Goal: Feedback & Contribution: Submit feedback/report problem

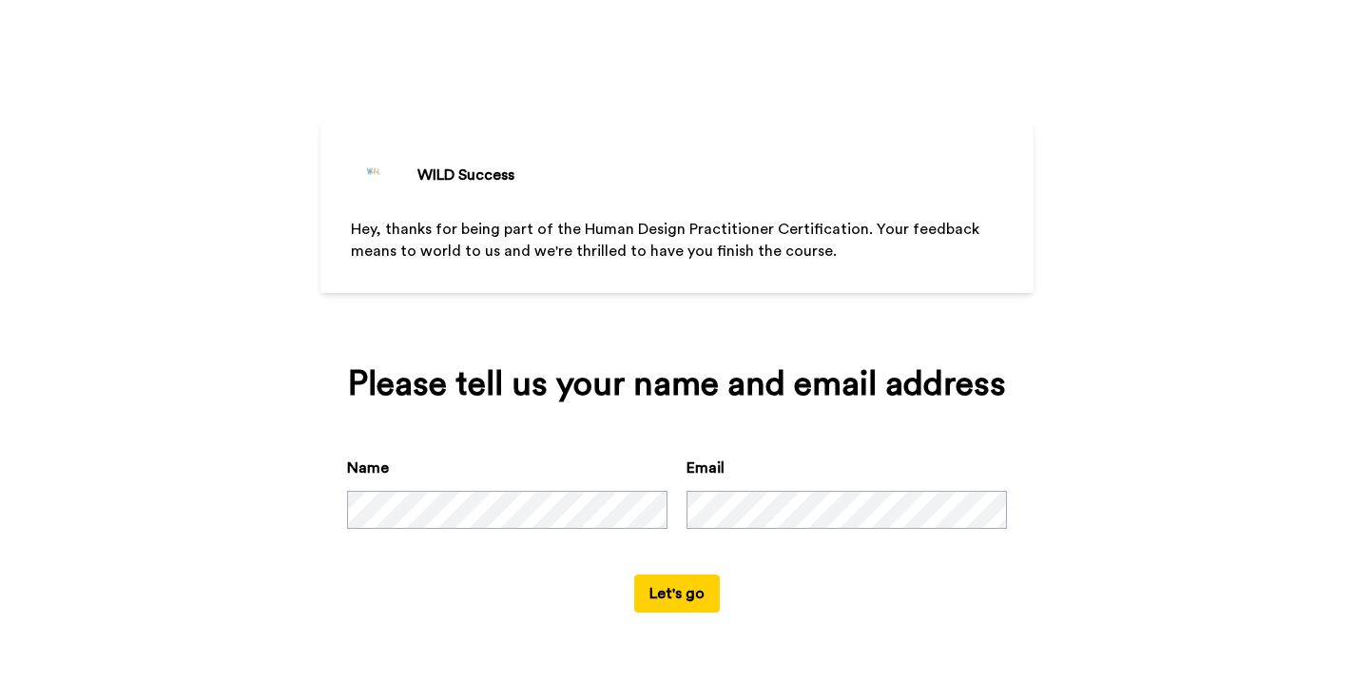
click at [682, 596] on button "Let's go" at bounding box center [677, 593] width 86 height 38
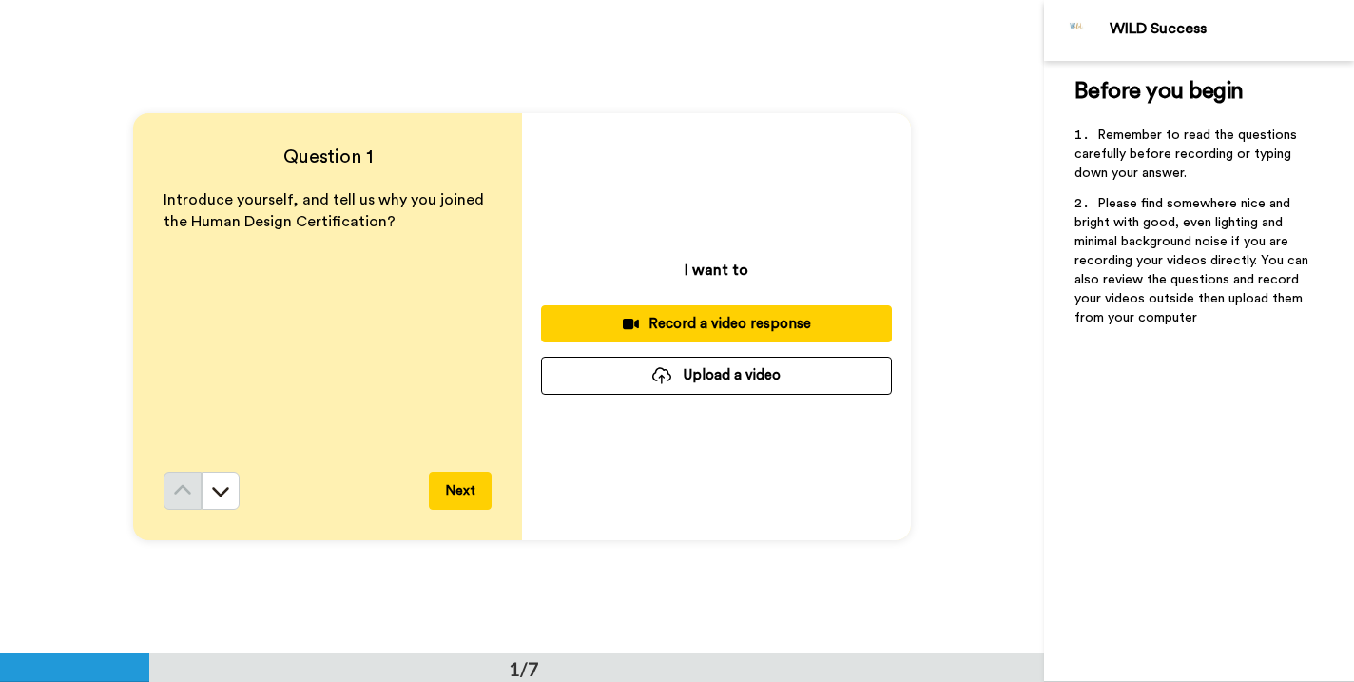
click at [708, 329] on div "Record a video response" at bounding box center [716, 324] width 320 height 20
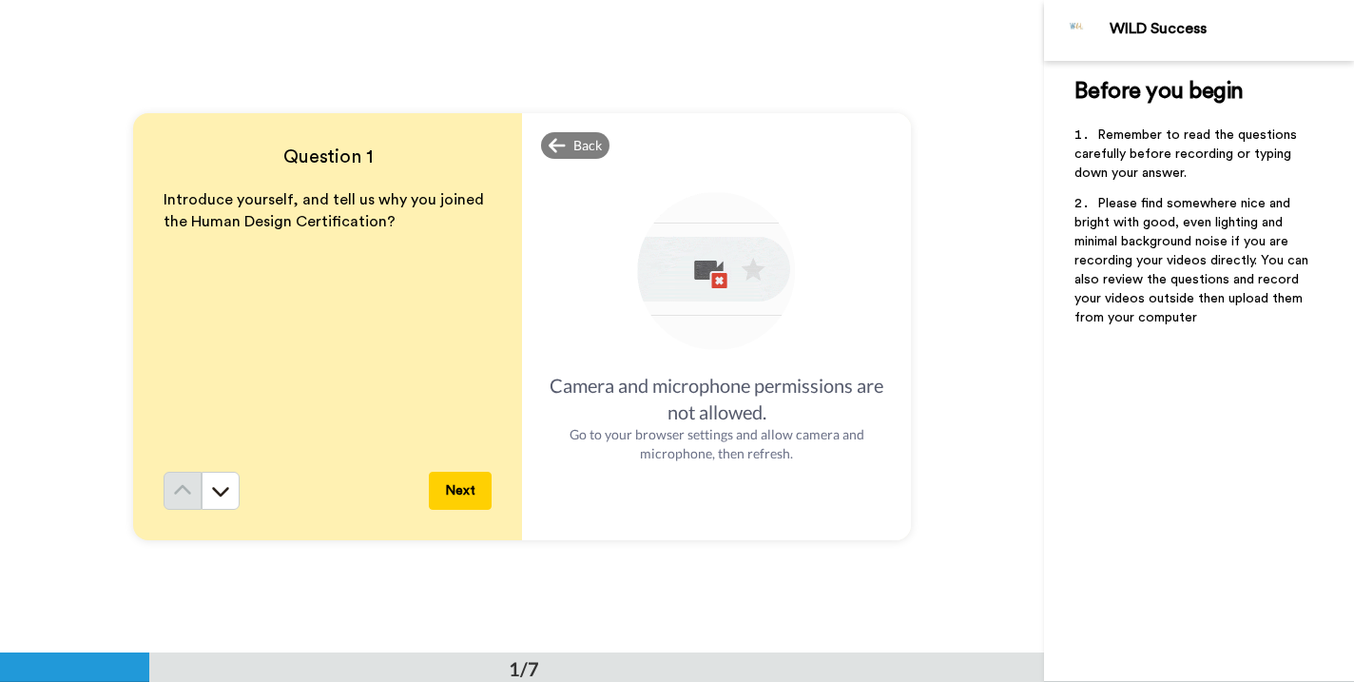
click at [702, 333] on img at bounding box center [716, 272] width 167 height 167
click at [573, 144] on span "Back" at bounding box center [587, 145] width 29 height 19
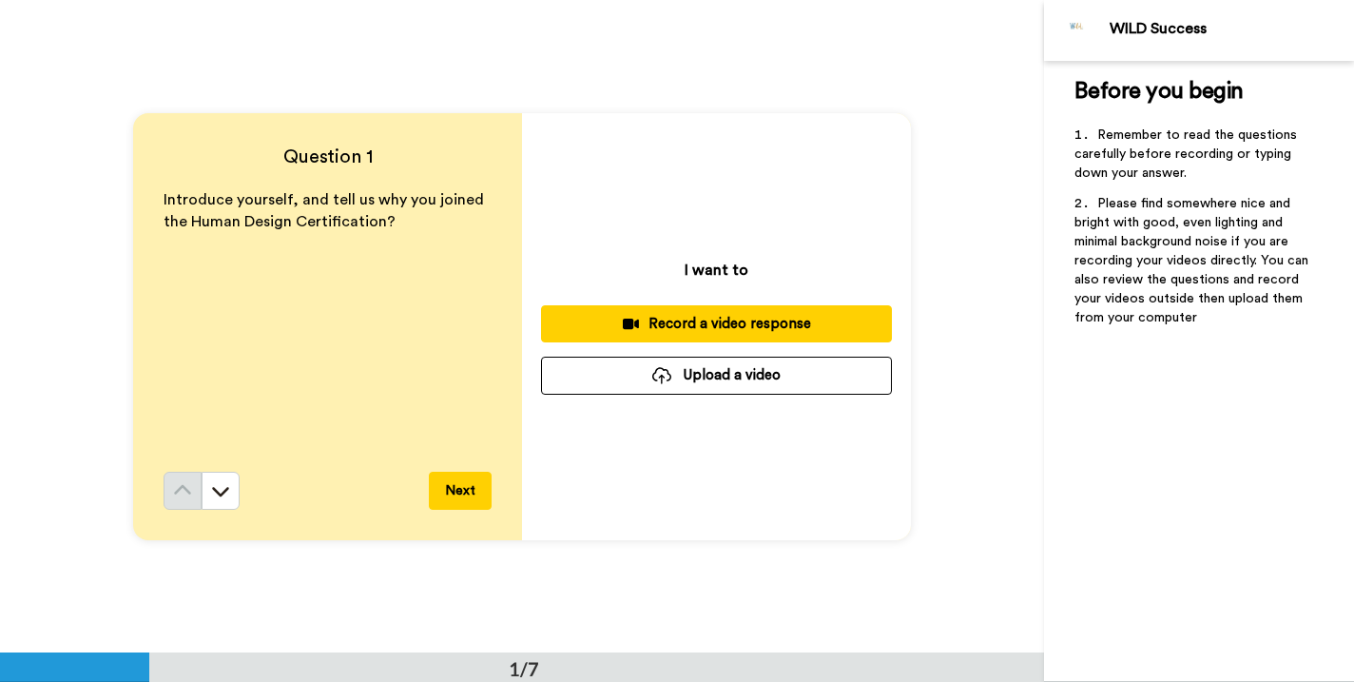
click at [748, 317] on div "Record a video response" at bounding box center [716, 324] width 320 height 20
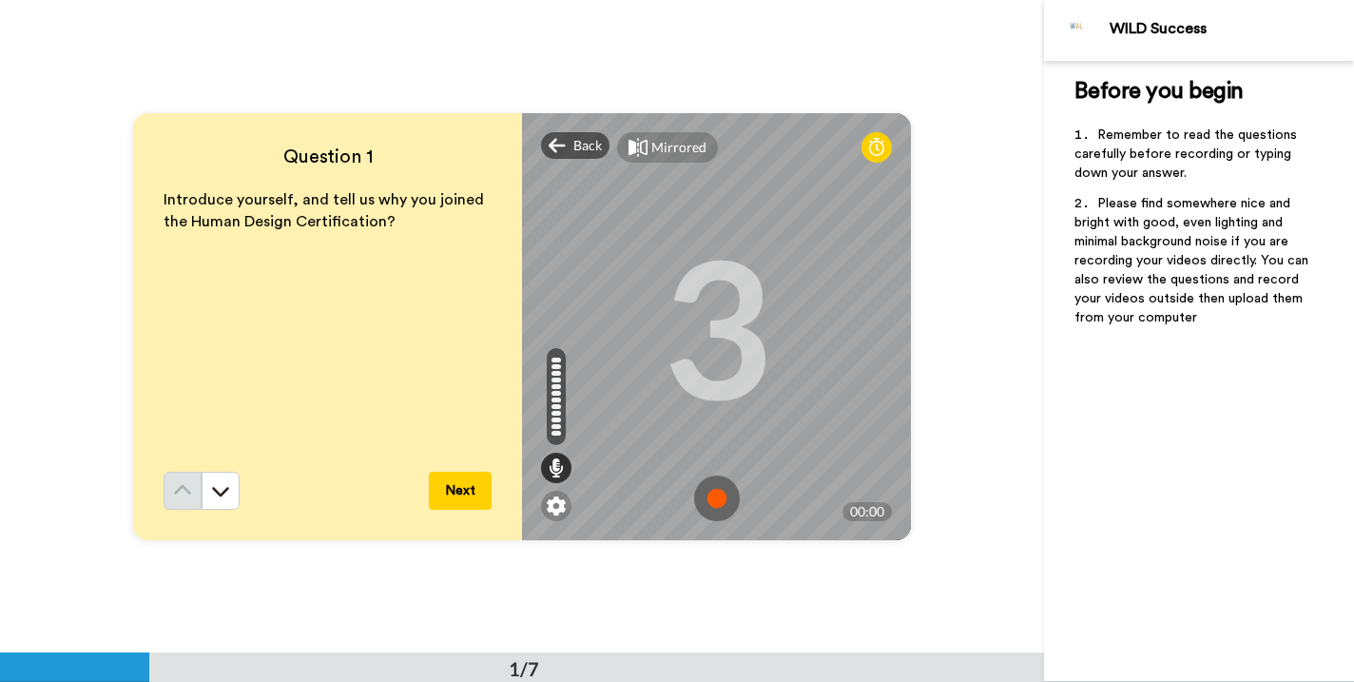
click at [716, 496] on img at bounding box center [717, 499] width 46 height 46
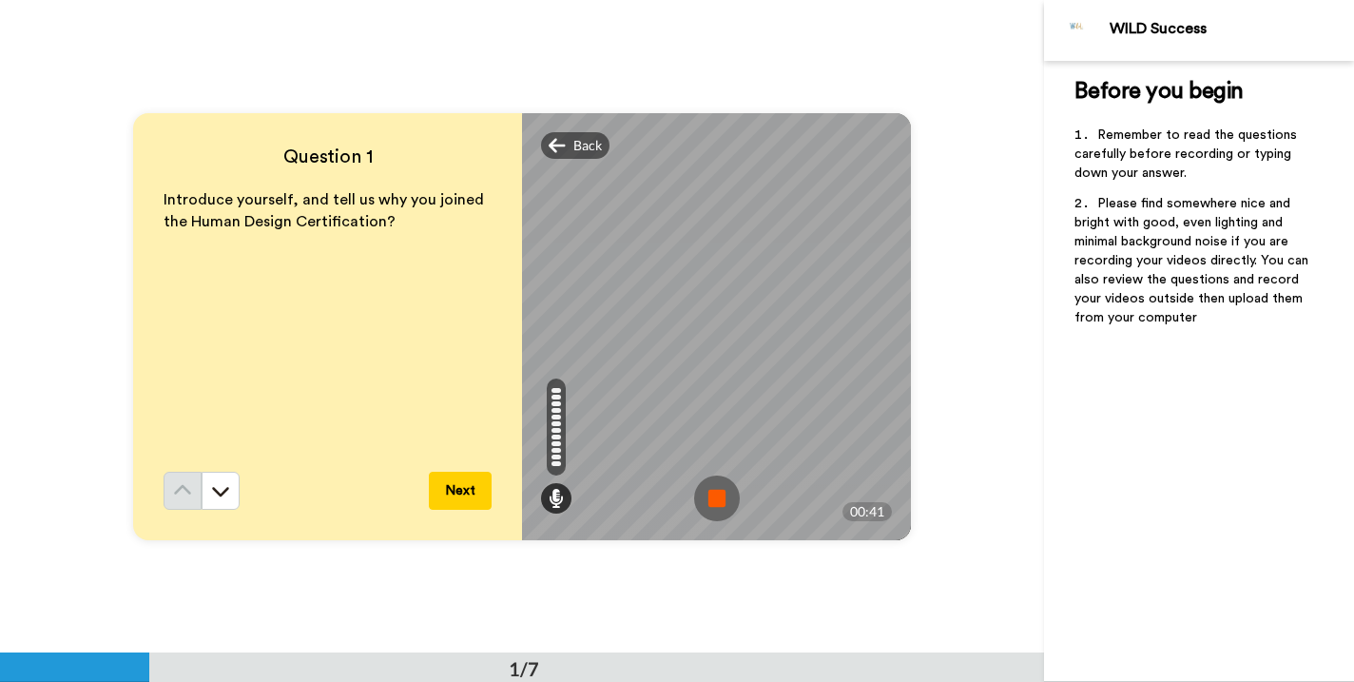
click at [712, 495] on img at bounding box center [717, 499] width 46 height 46
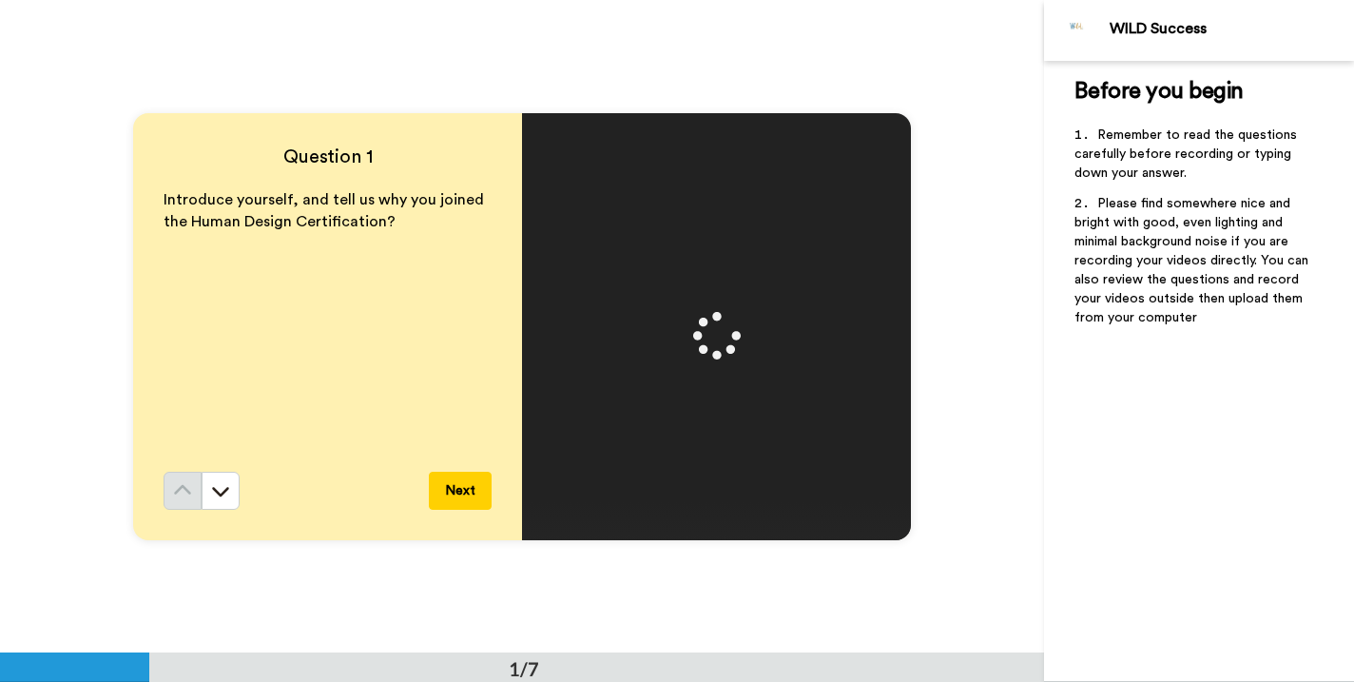
click at [467, 490] on button "Next" at bounding box center [460, 491] width 63 height 38
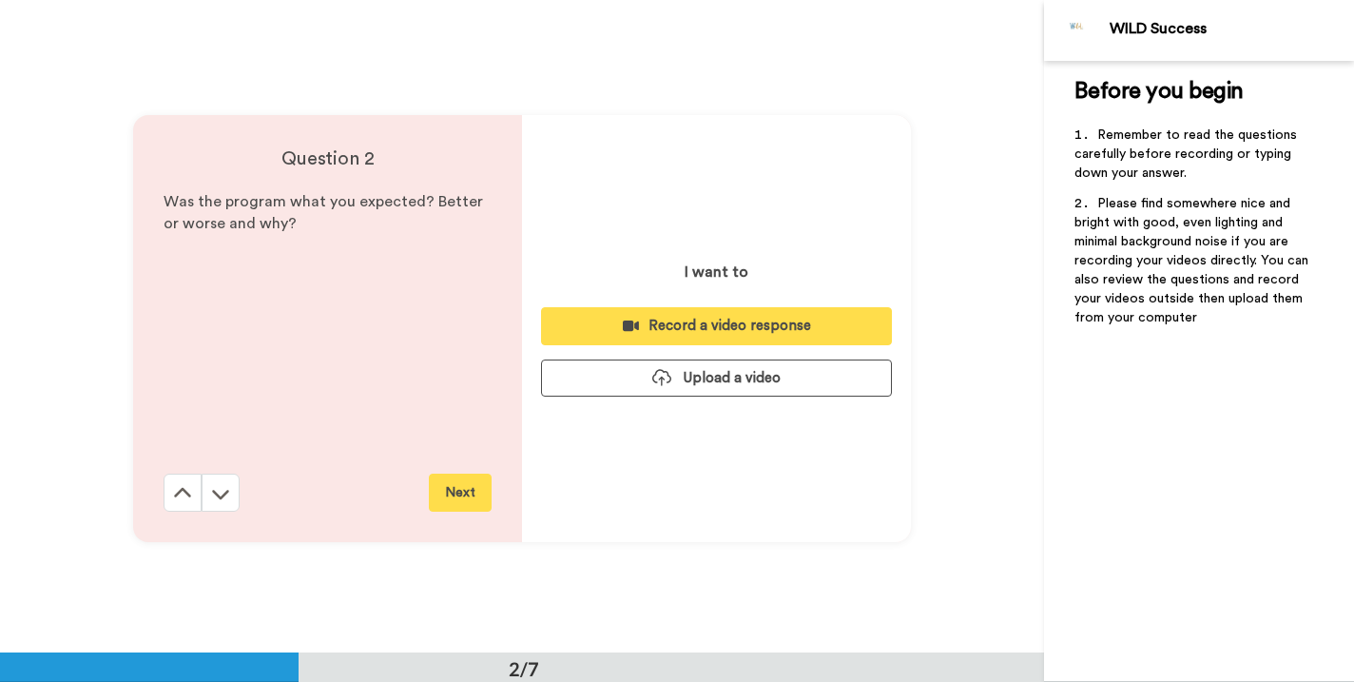
scroll to position [653, 0]
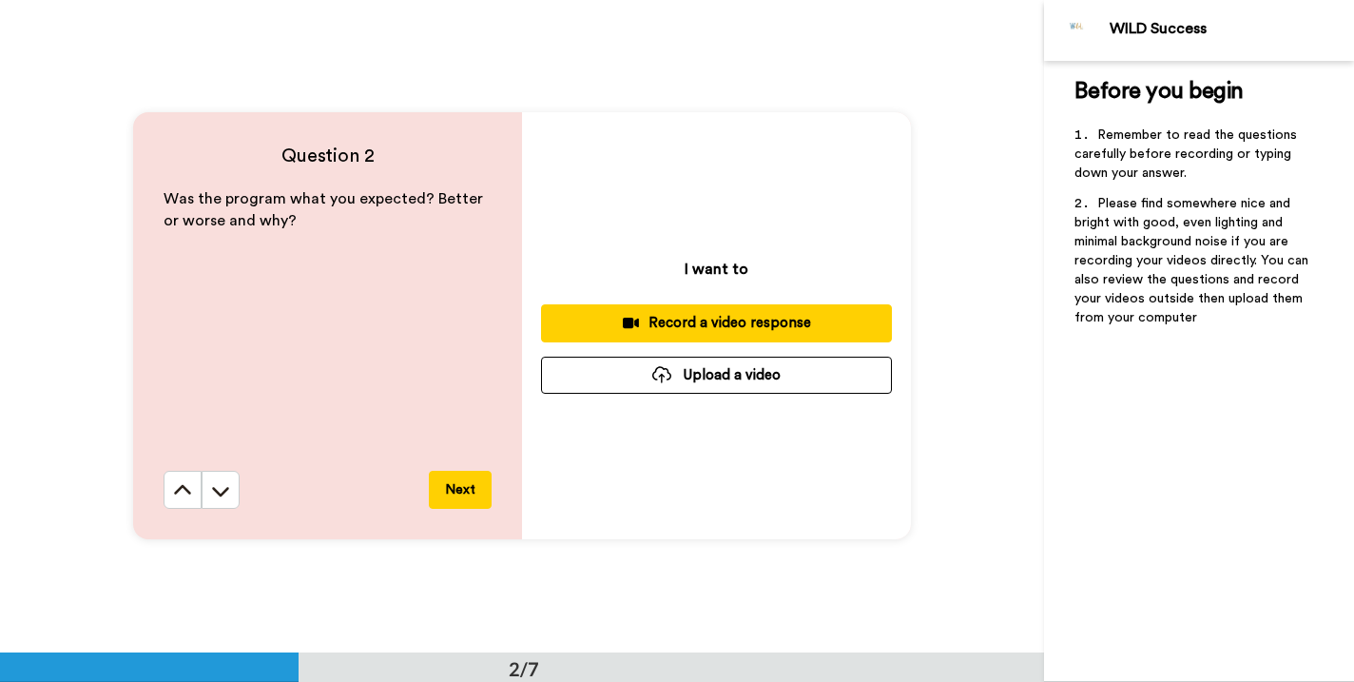
click at [702, 324] on div "Record a video response" at bounding box center [716, 323] width 320 height 20
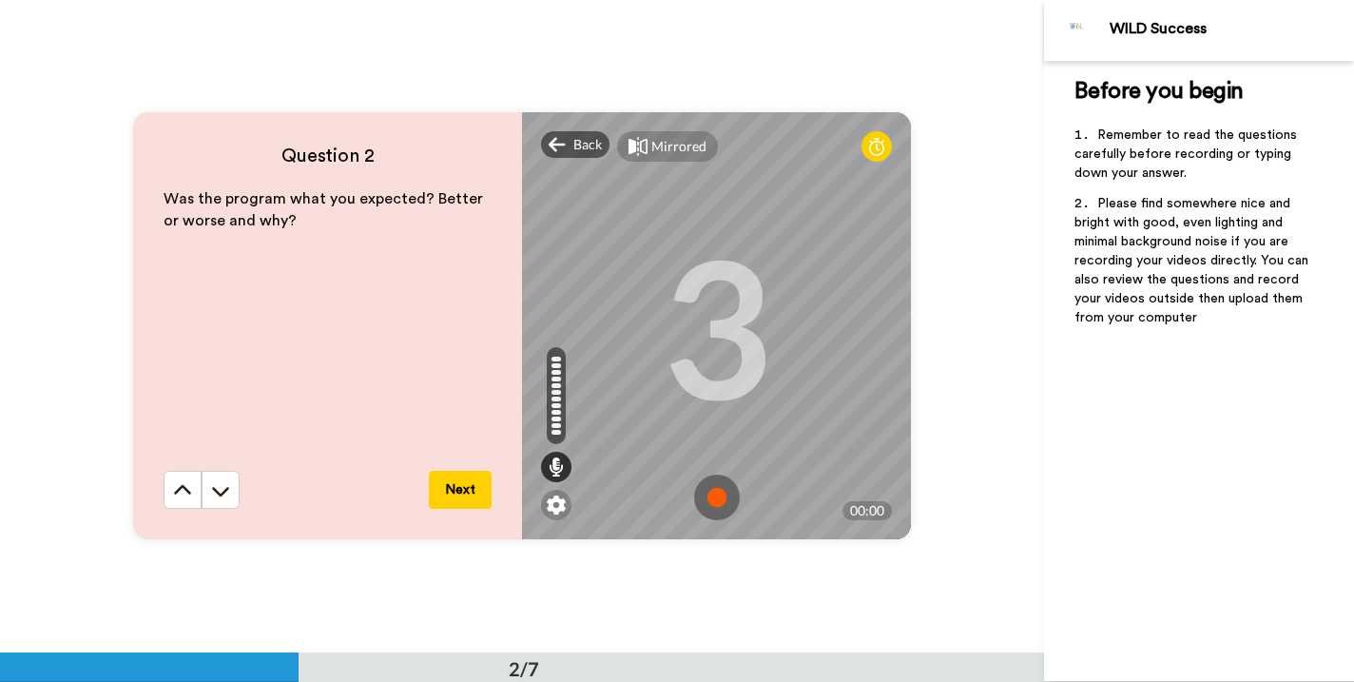
click at [712, 495] on img at bounding box center [717, 498] width 46 height 46
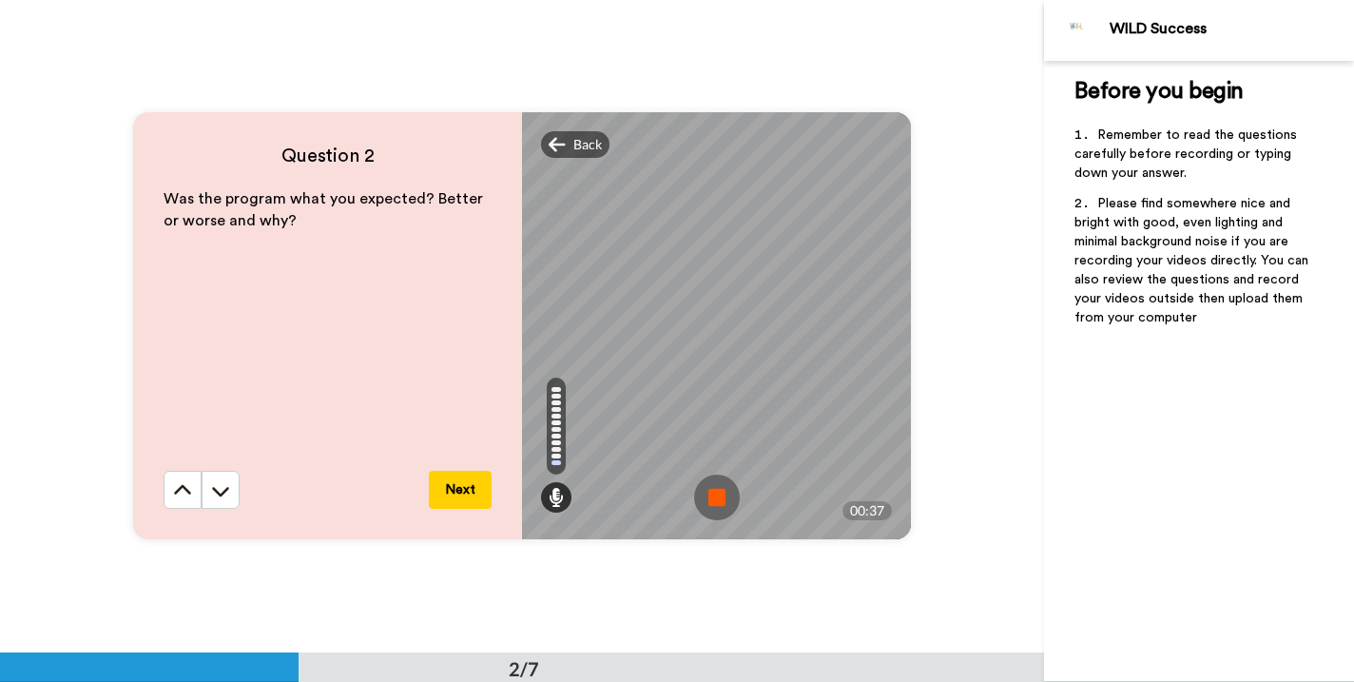
click at [710, 501] on img at bounding box center [717, 498] width 46 height 46
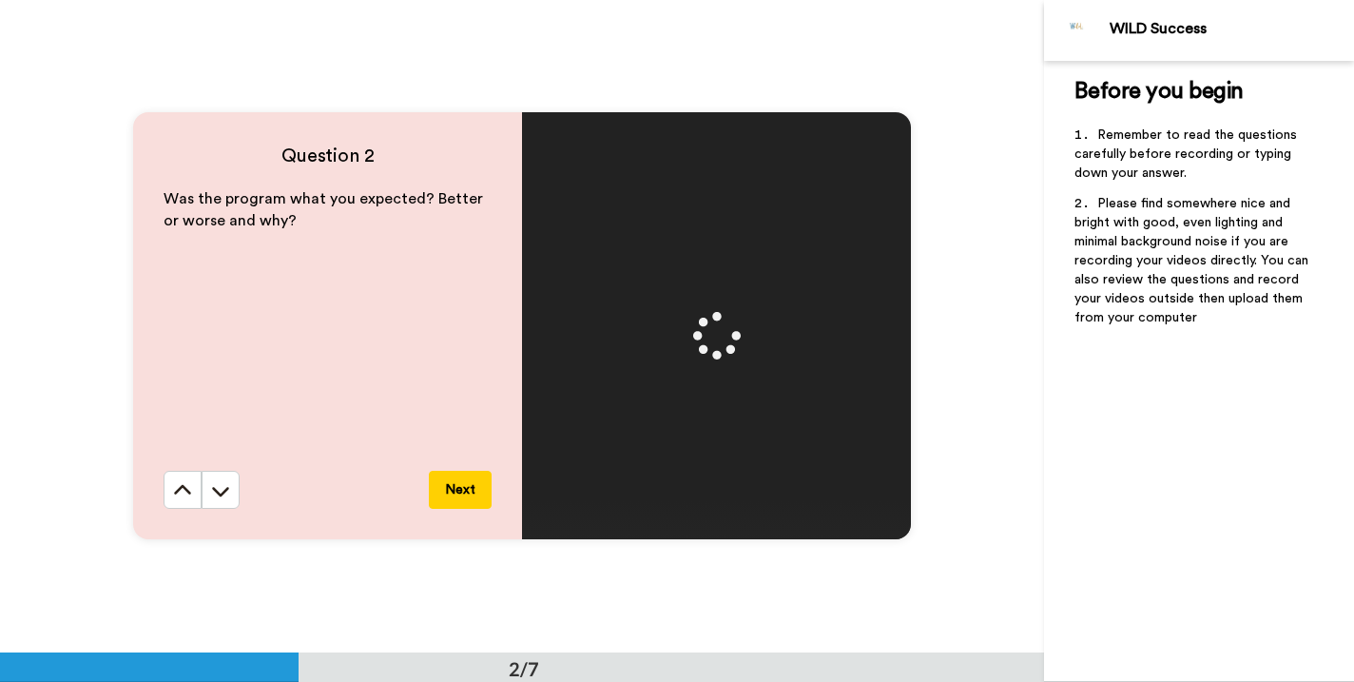
click at [469, 486] on button "Next" at bounding box center [460, 490] width 63 height 38
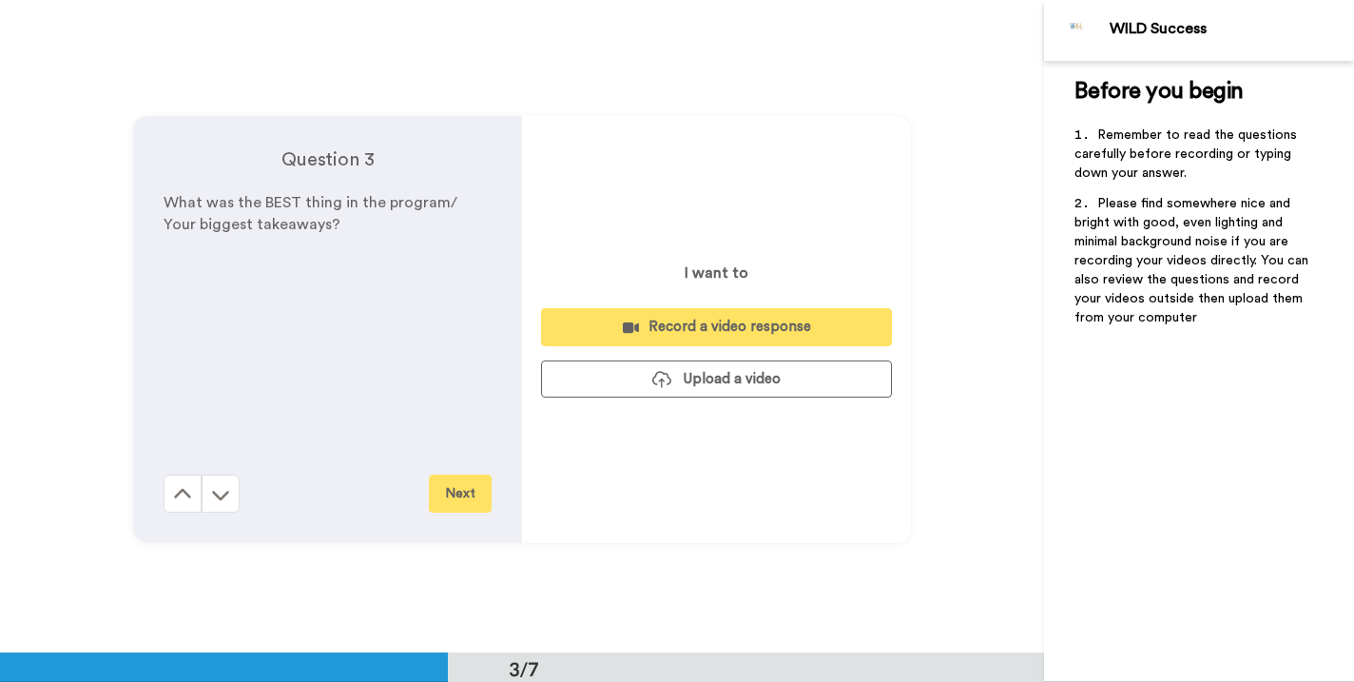
scroll to position [1306, 0]
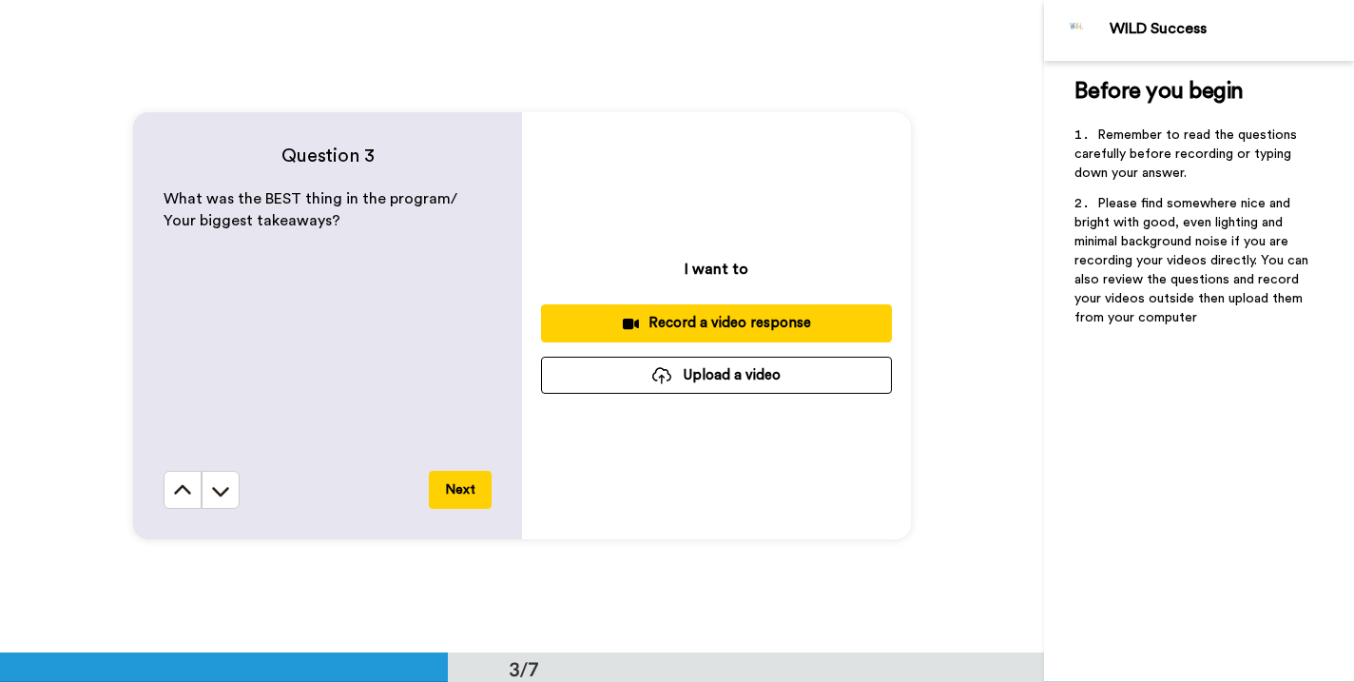
click at [744, 321] on div "Record a video response" at bounding box center [716, 323] width 320 height 20
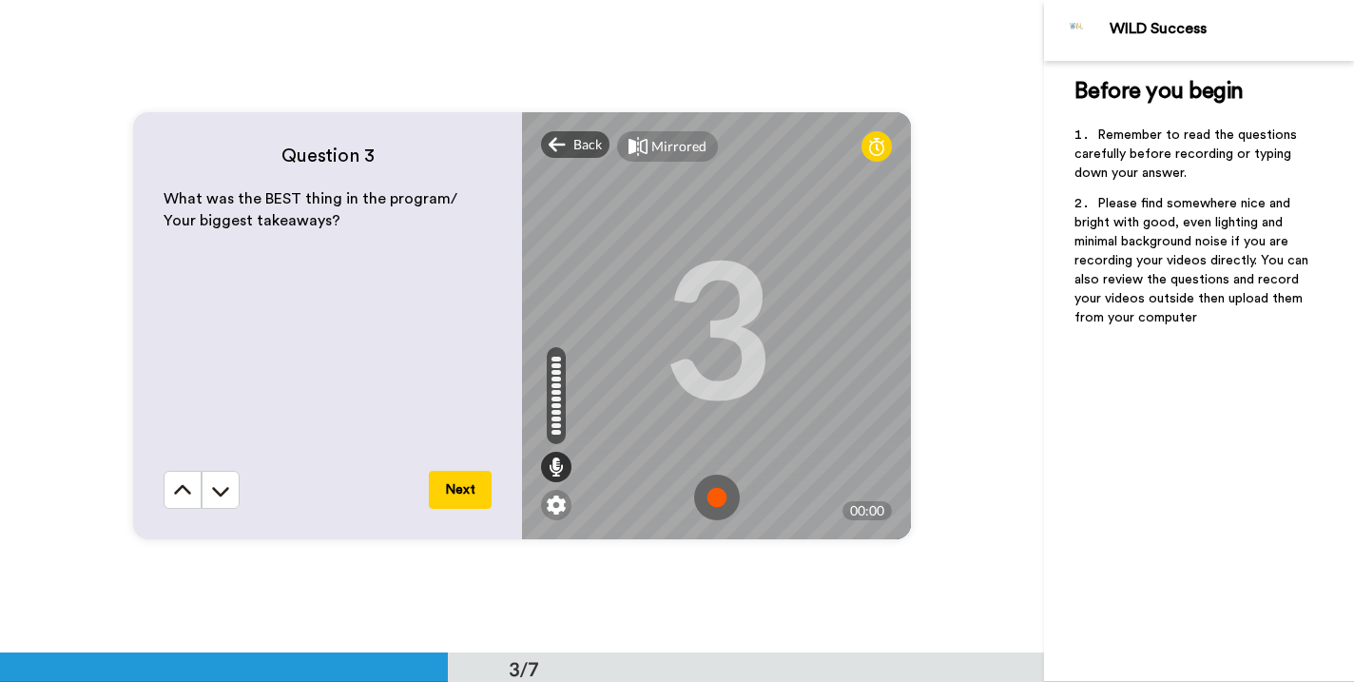
click at [714, 491] on img at bounding box center [717, 498] width 46 height 46
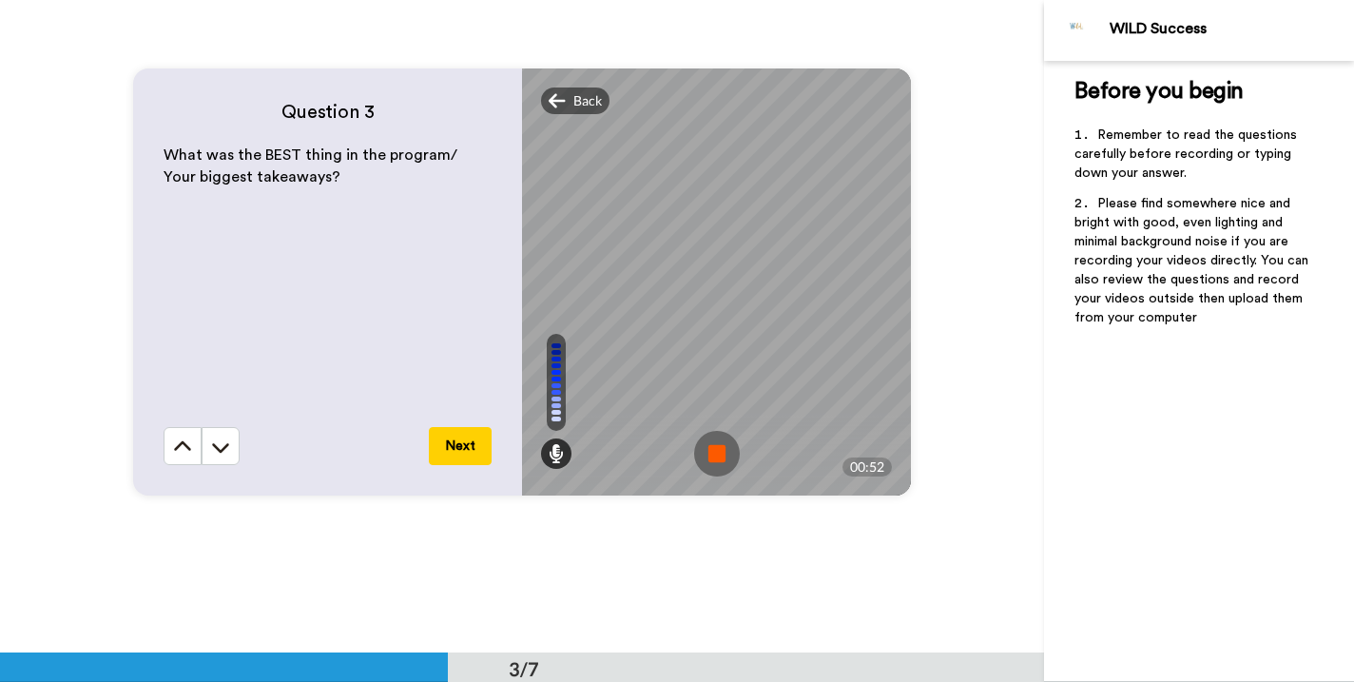
scroll to position [1336, 0]
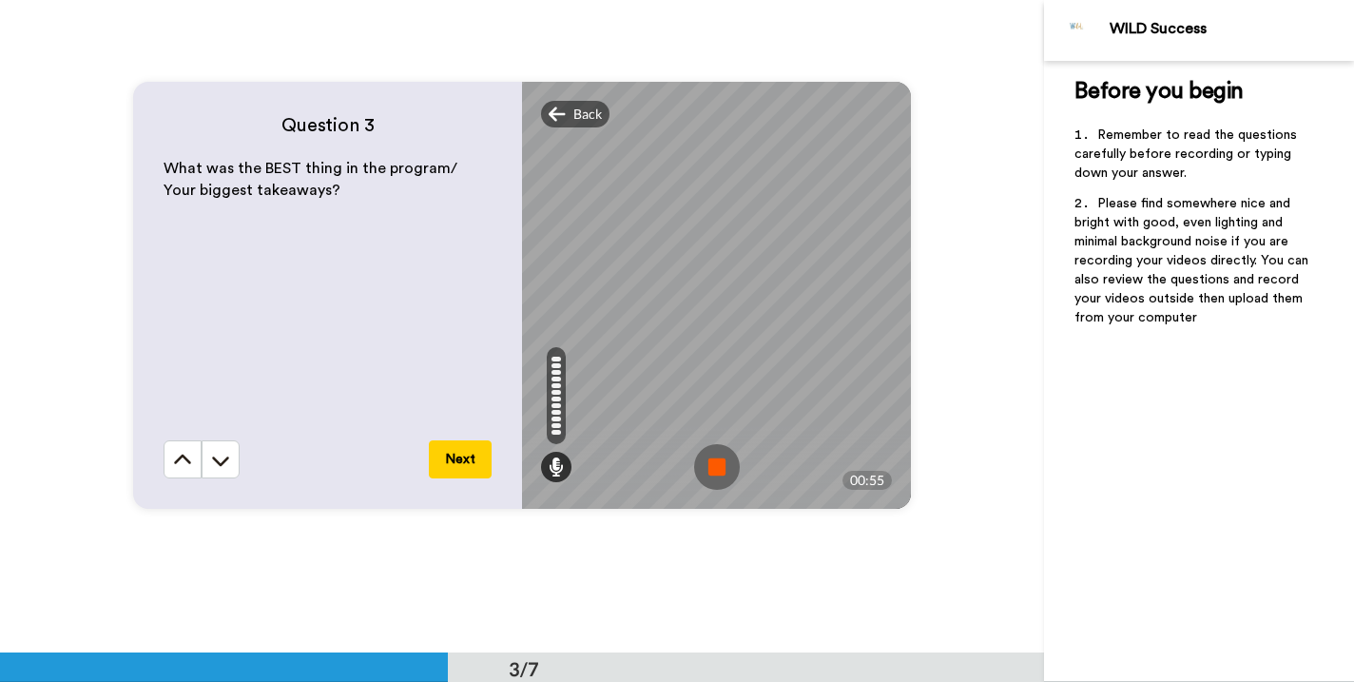
click at [713, 472] on img at bounding box center [717, 467] width 46 height 46
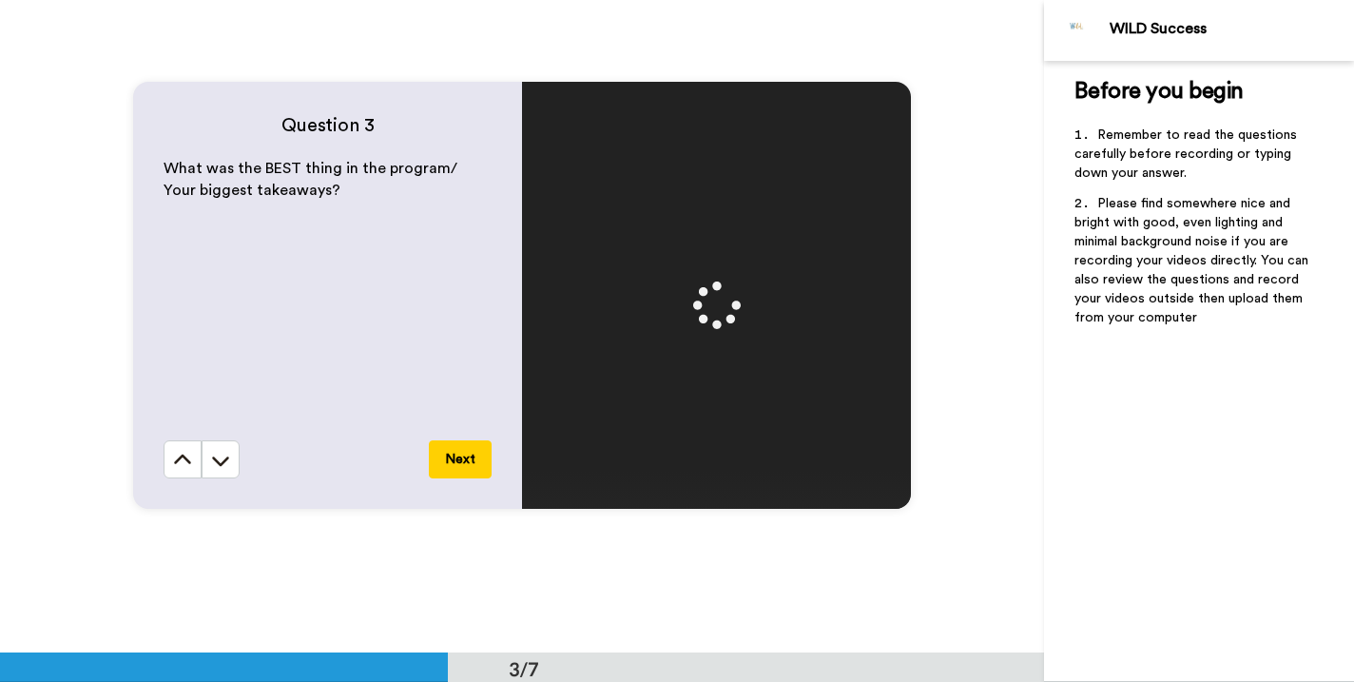
click at [460, 454] on button "Next" at bounding box center [460, 459] width 63 height 38
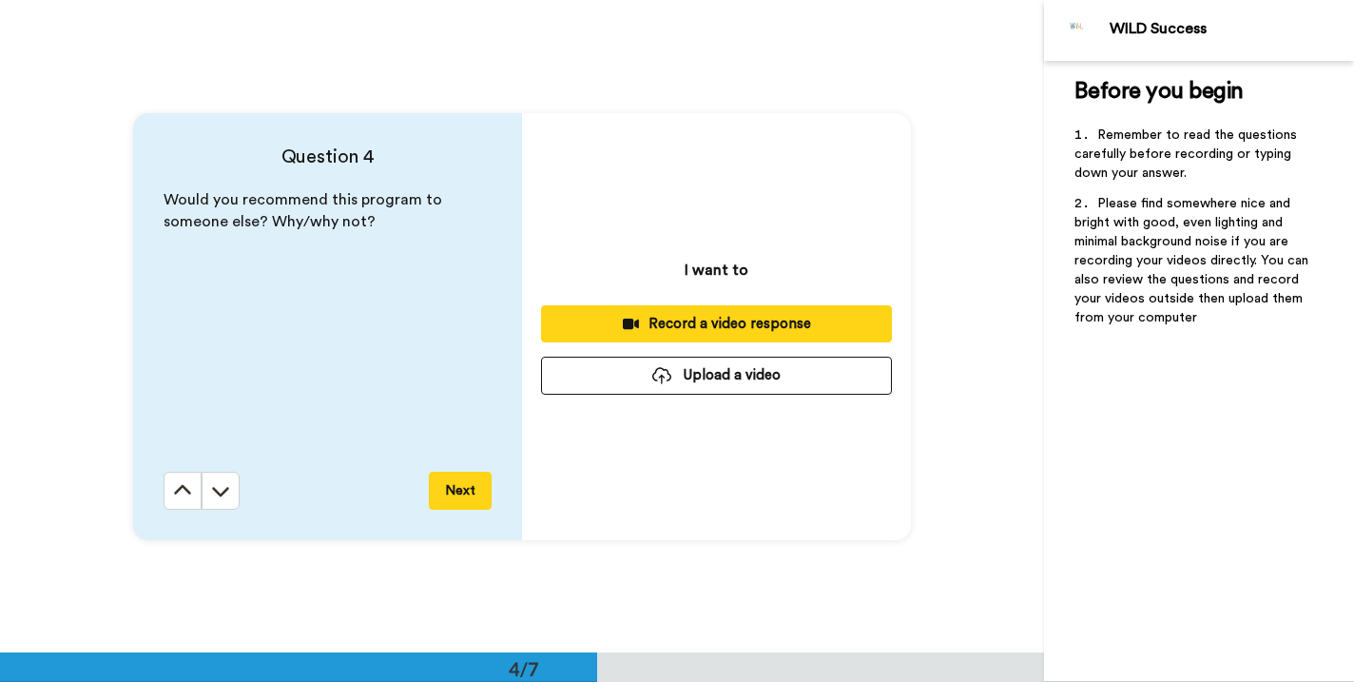
scroll to position [1959, 0]
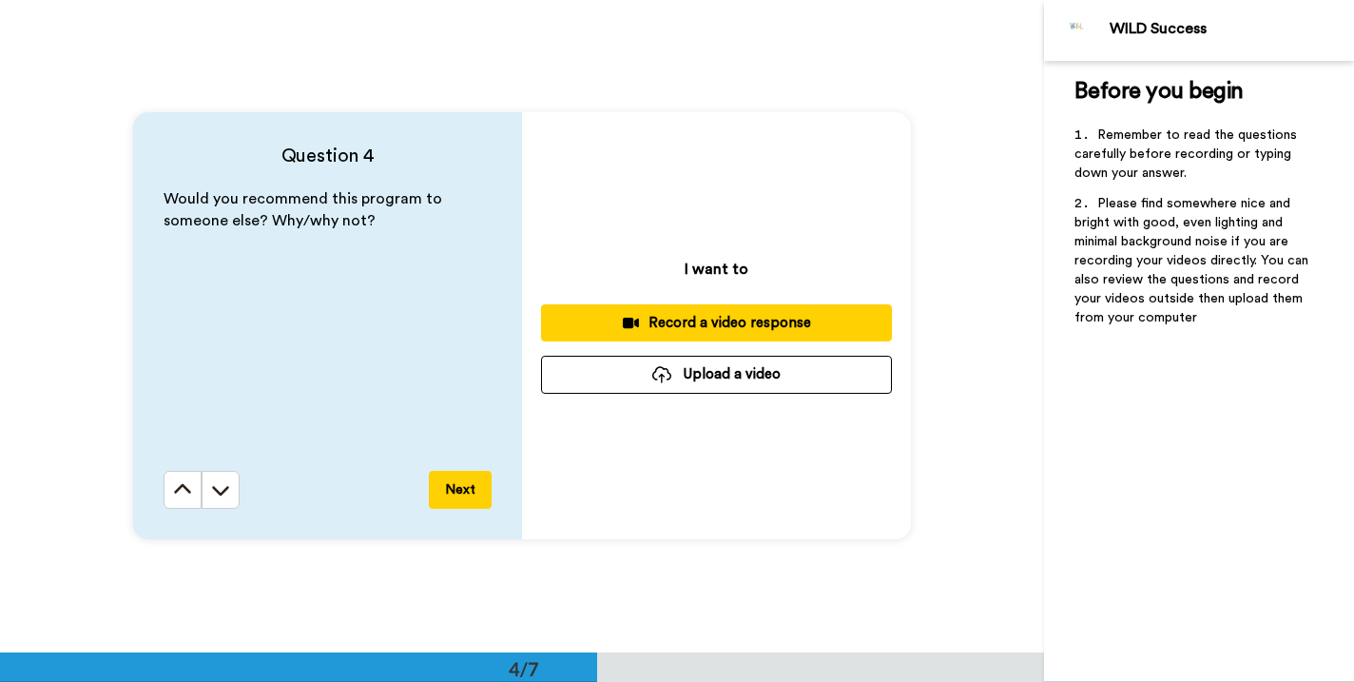
click at [734, 328] on div "Record a video response" at bounding box center [716, 323] width 320 height 20
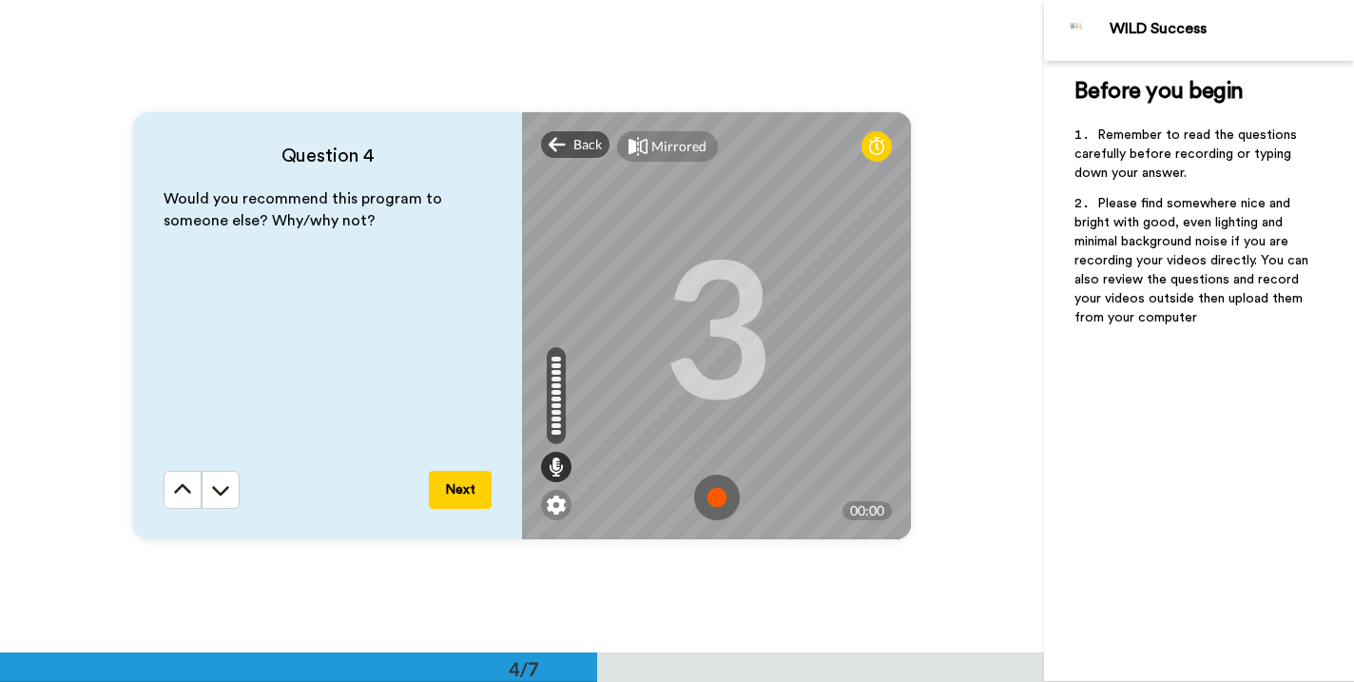
click at [715, 498] on img at bounding box center [717, 498] width 46 height 46
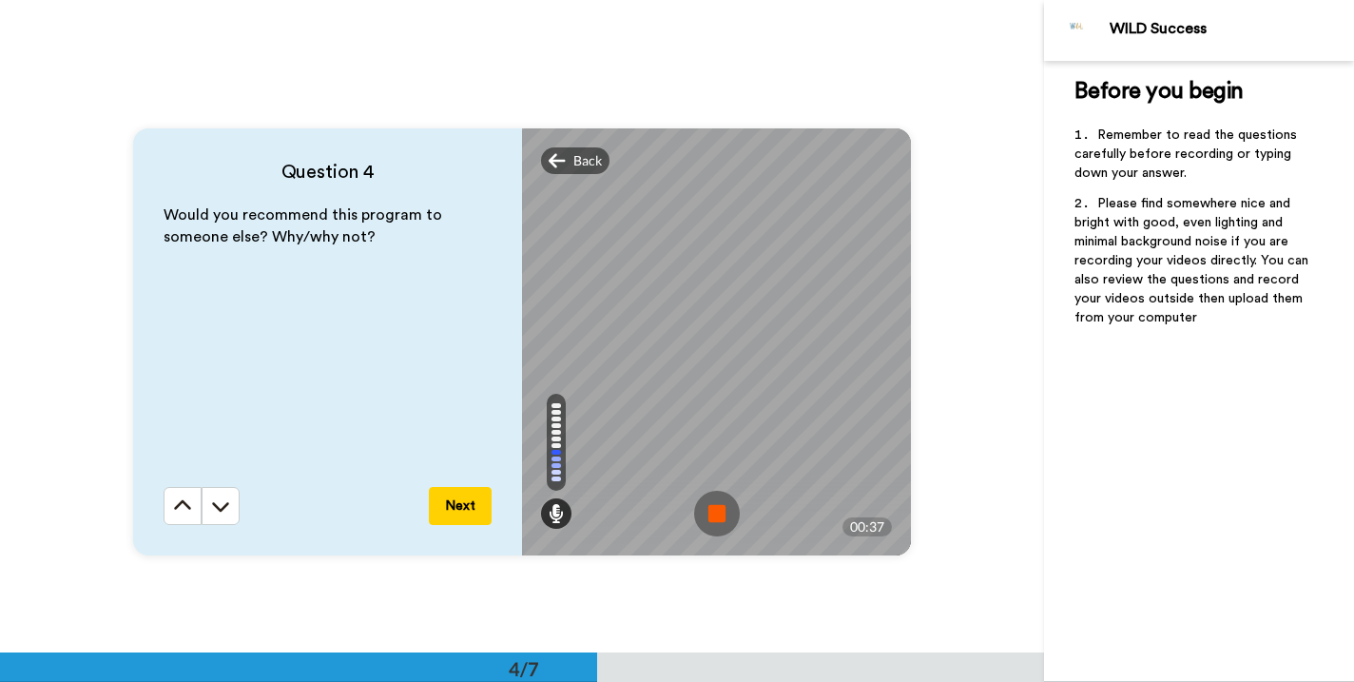
scroll to position [1927, 0]
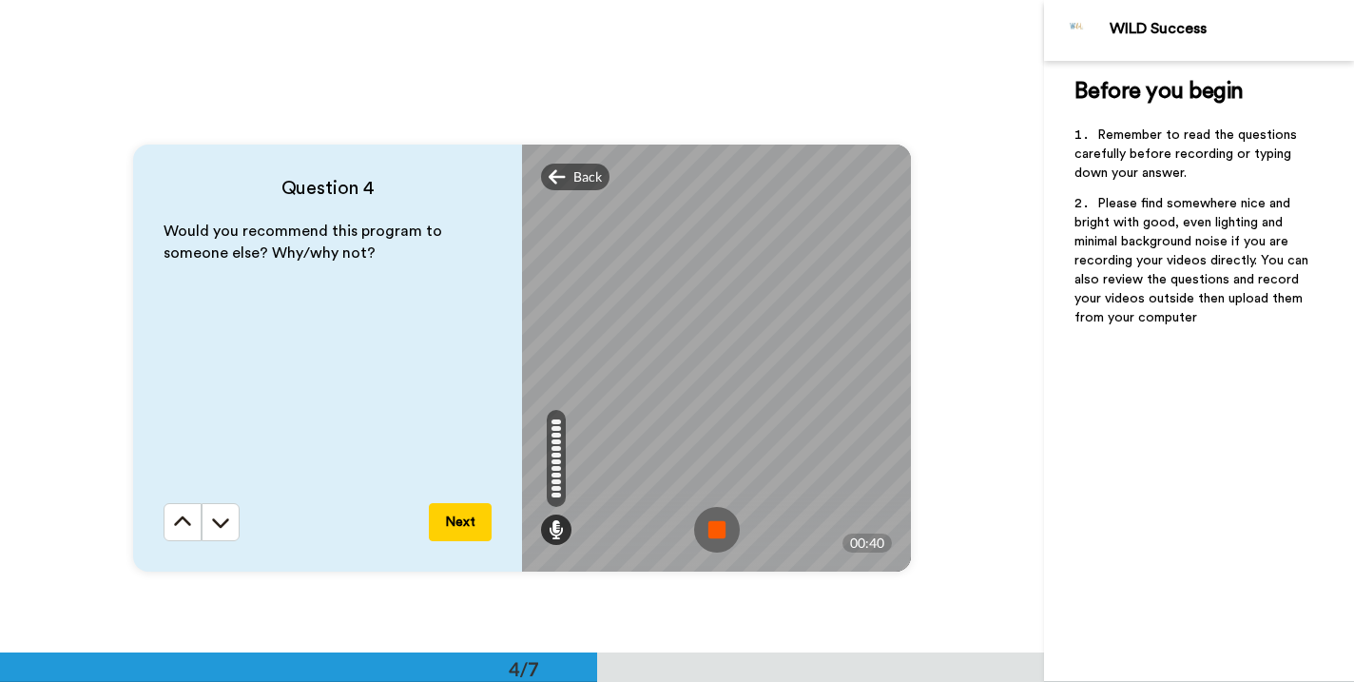
click at [711, 524] on img at bounding box center [717, 530] width 46 height 46
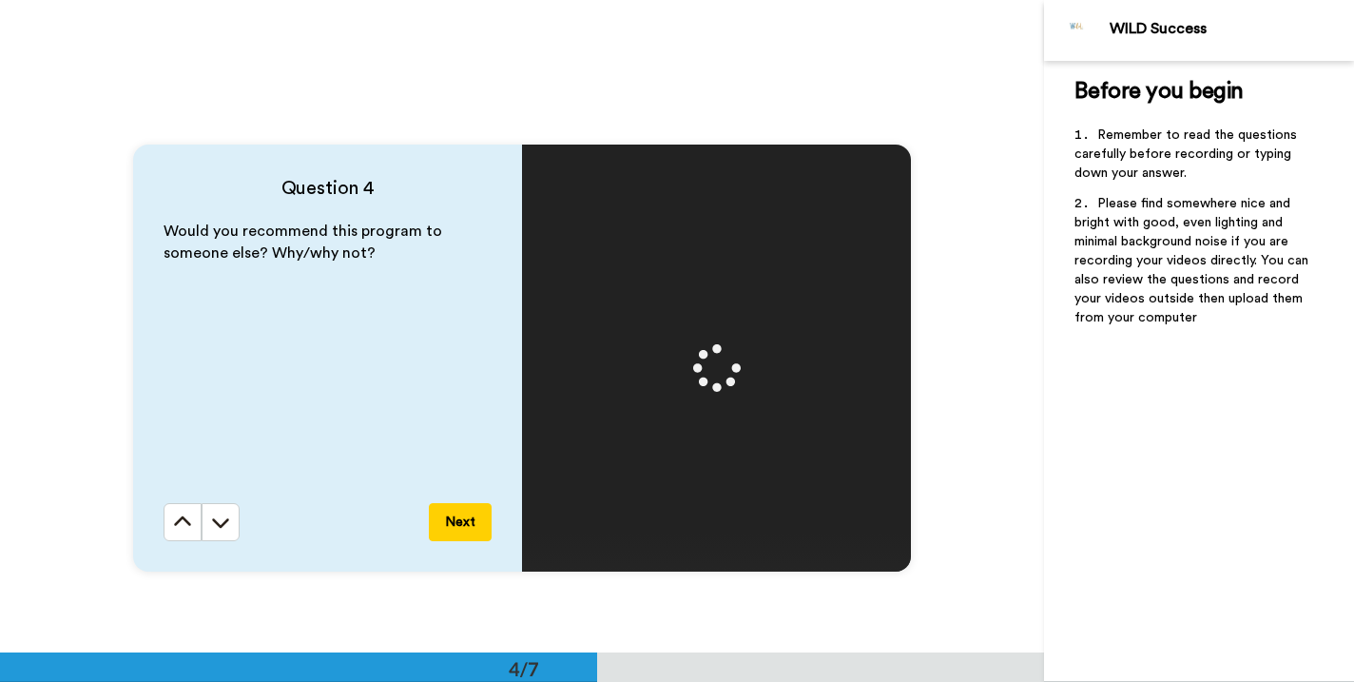
click at [460, 520] on button "Next" at bounding box center [460, 522] width 63 height 38
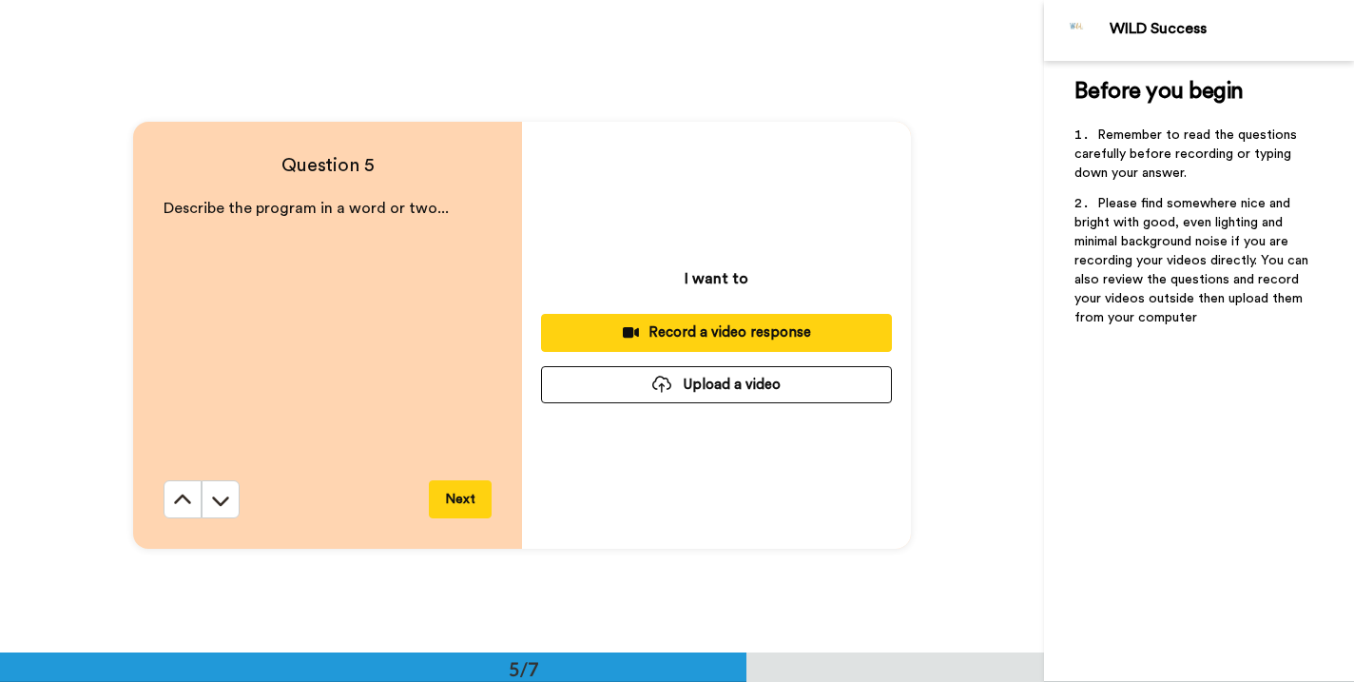
scroll to position [2612, 0]
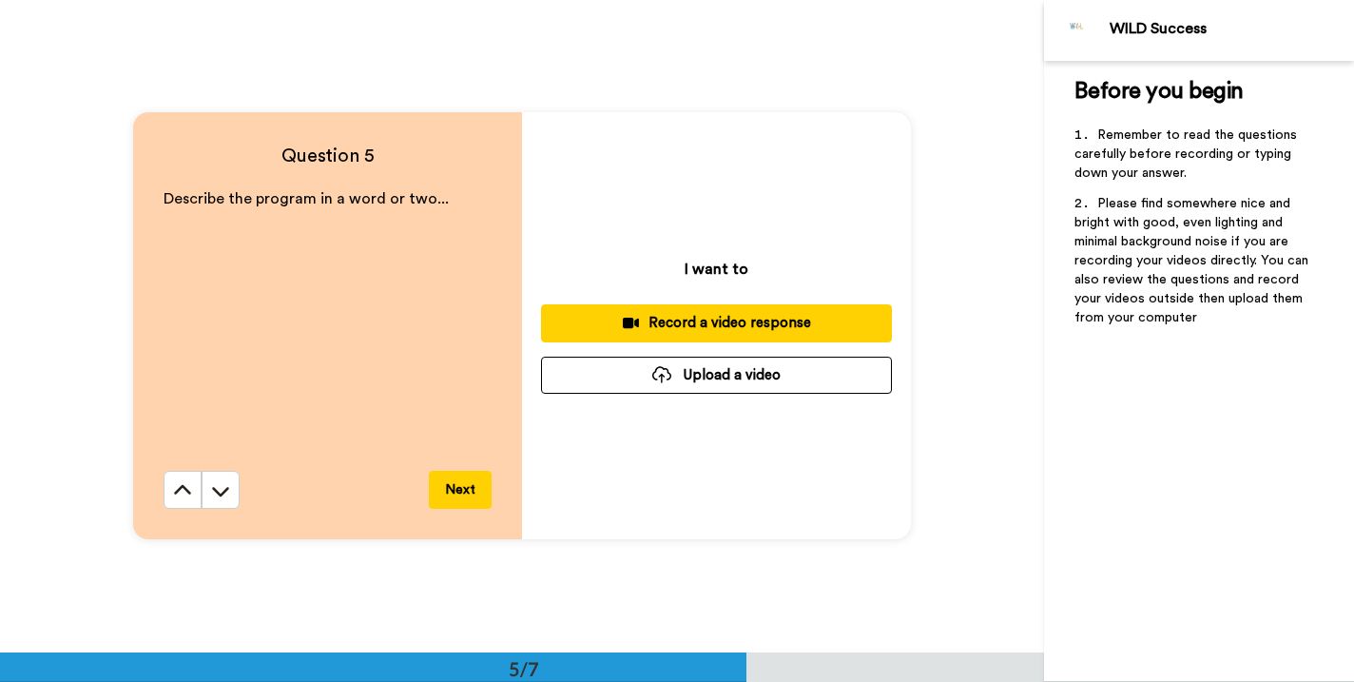
click at [728, 321] on div "Record a video response" at bounding box center [716, 323] width 320 height 20
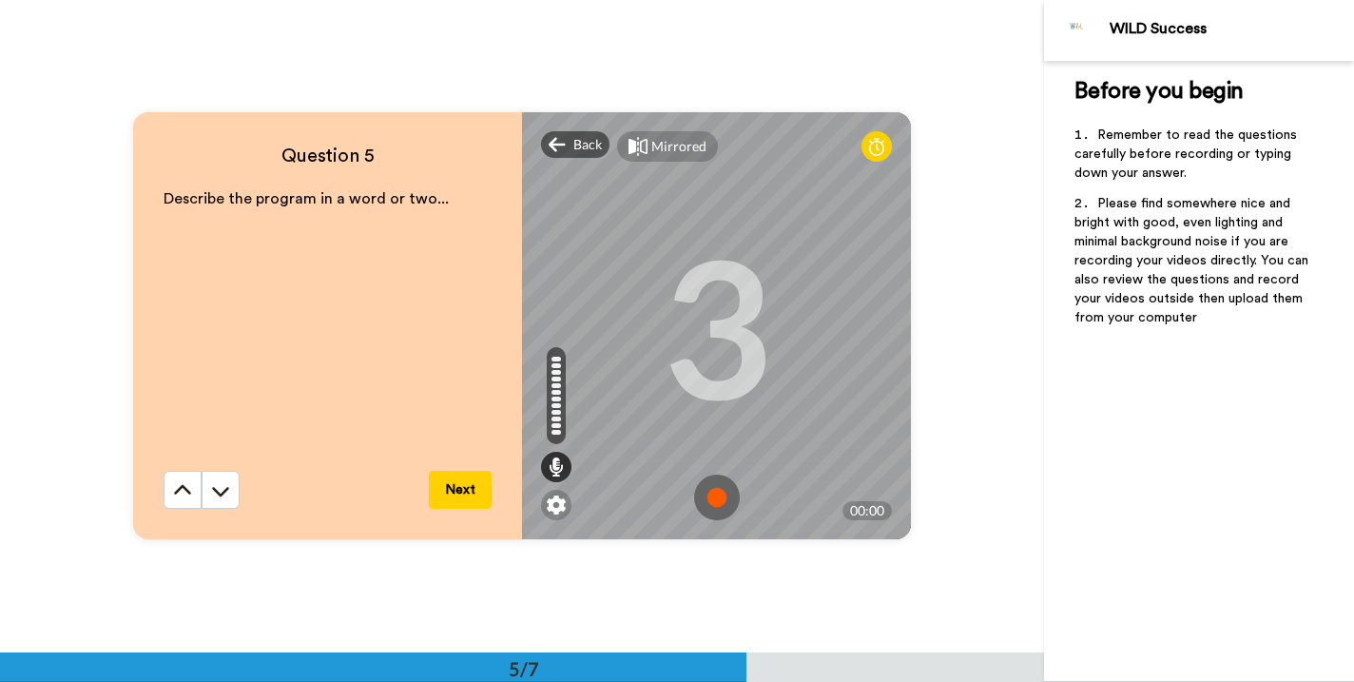
click at [708, 496] on img at bounding box center [717, 498] width 46 height 46
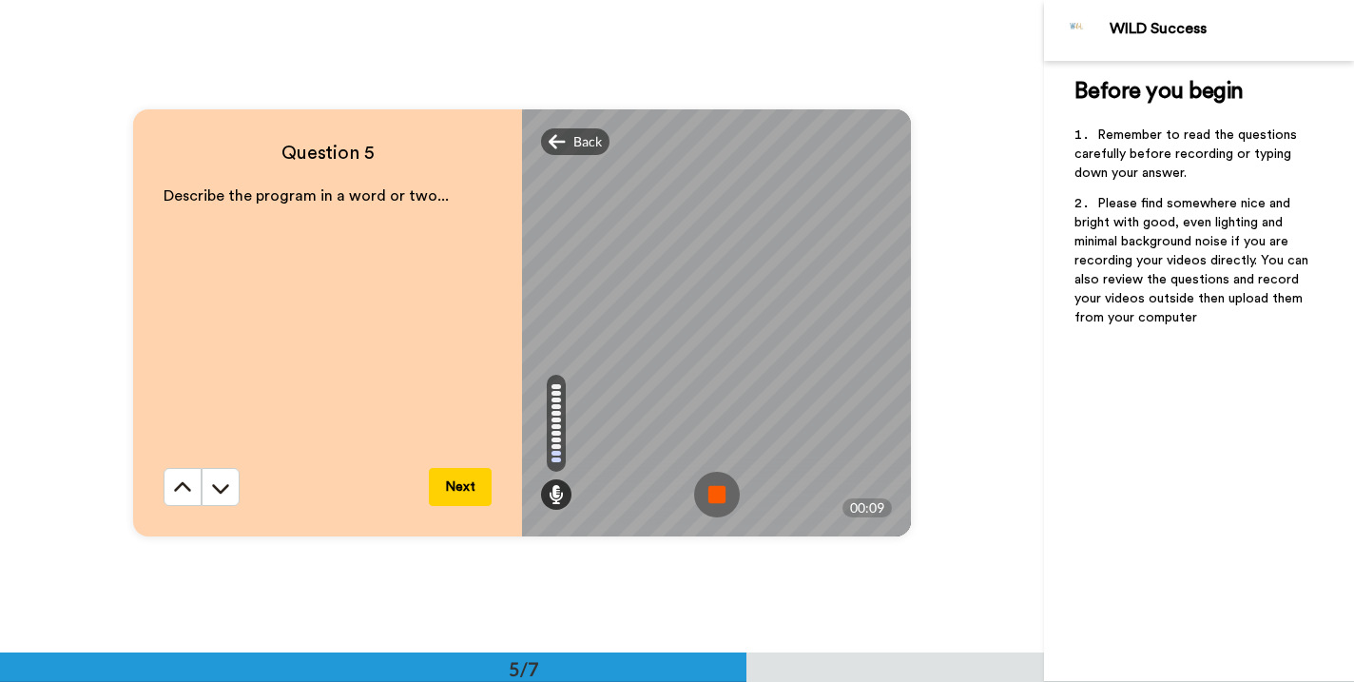
scroll to position [2615, 0]
click at [715, 489] on img at bounding box center [717, 494] width 46 height 46
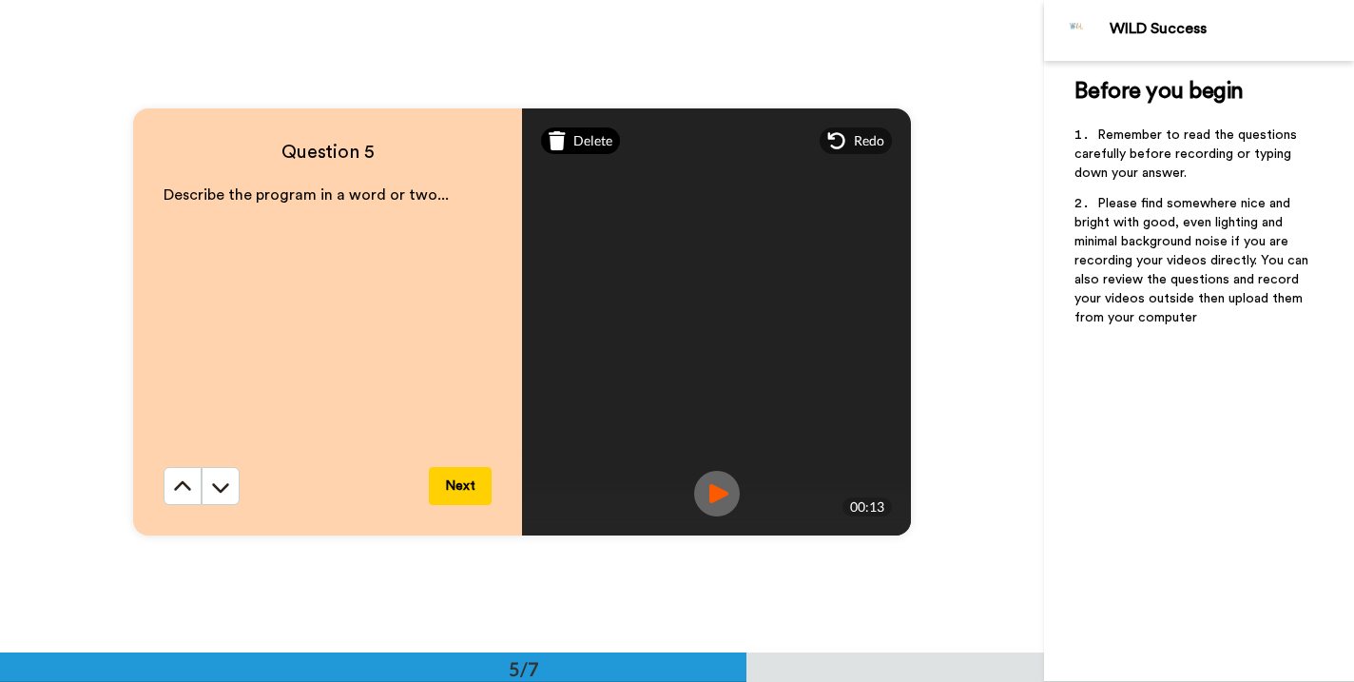
click at [580, 132] on span "Delete" at bounding box center [592, 140] width 39 height 19
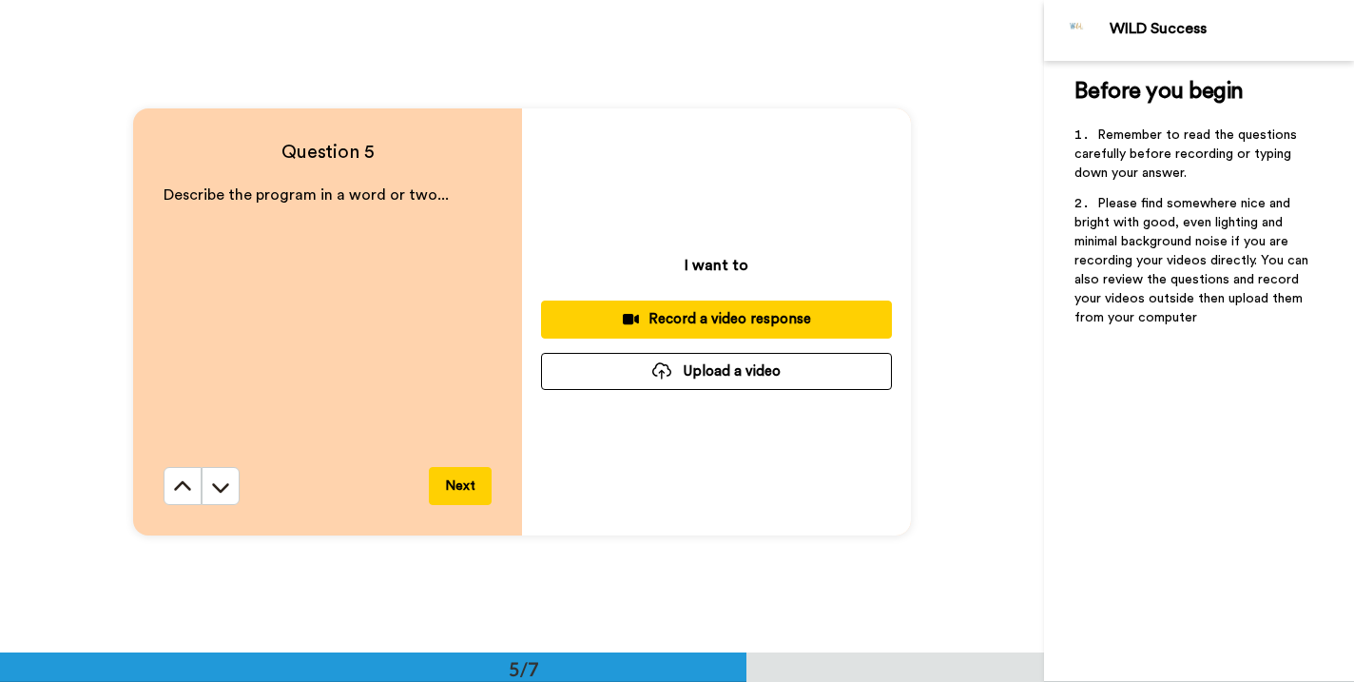
click at [709, 317] on div "Record a video response" at bounding box center [716, 319] width 320 height 20
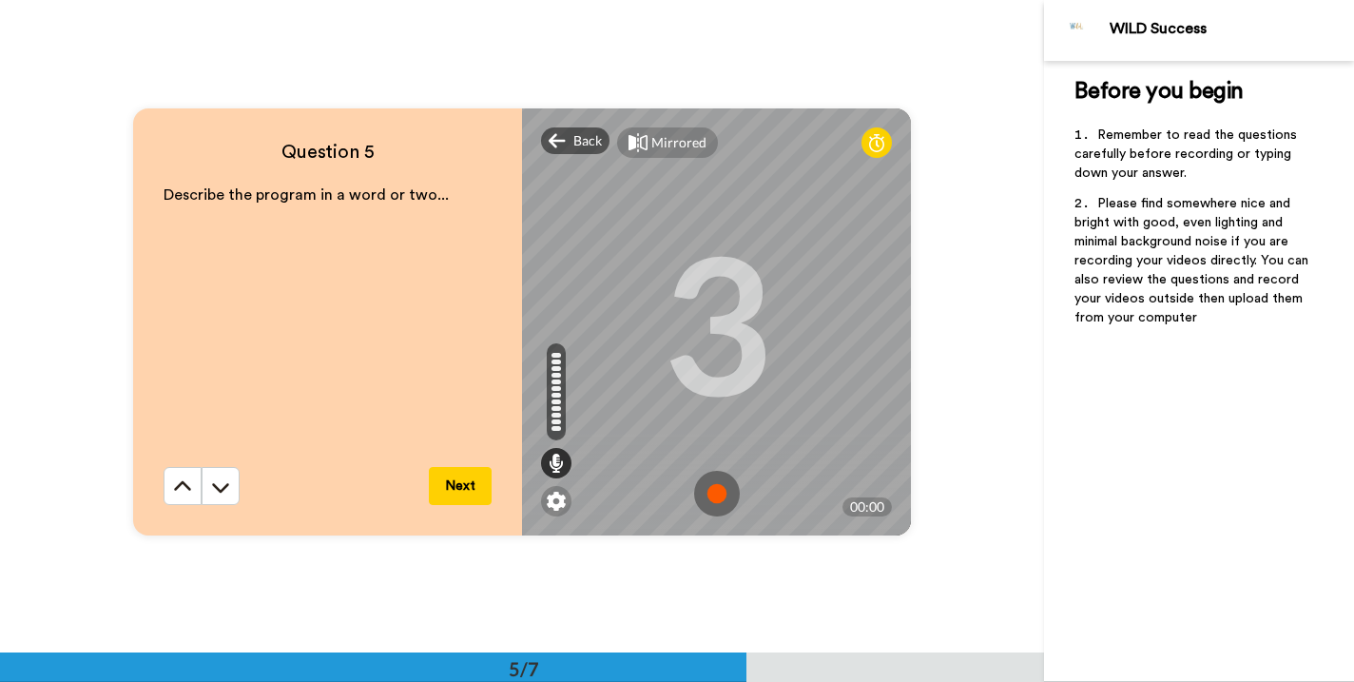
click at [713, 486] on img at bounding box center [717, 494] width 46 height 46
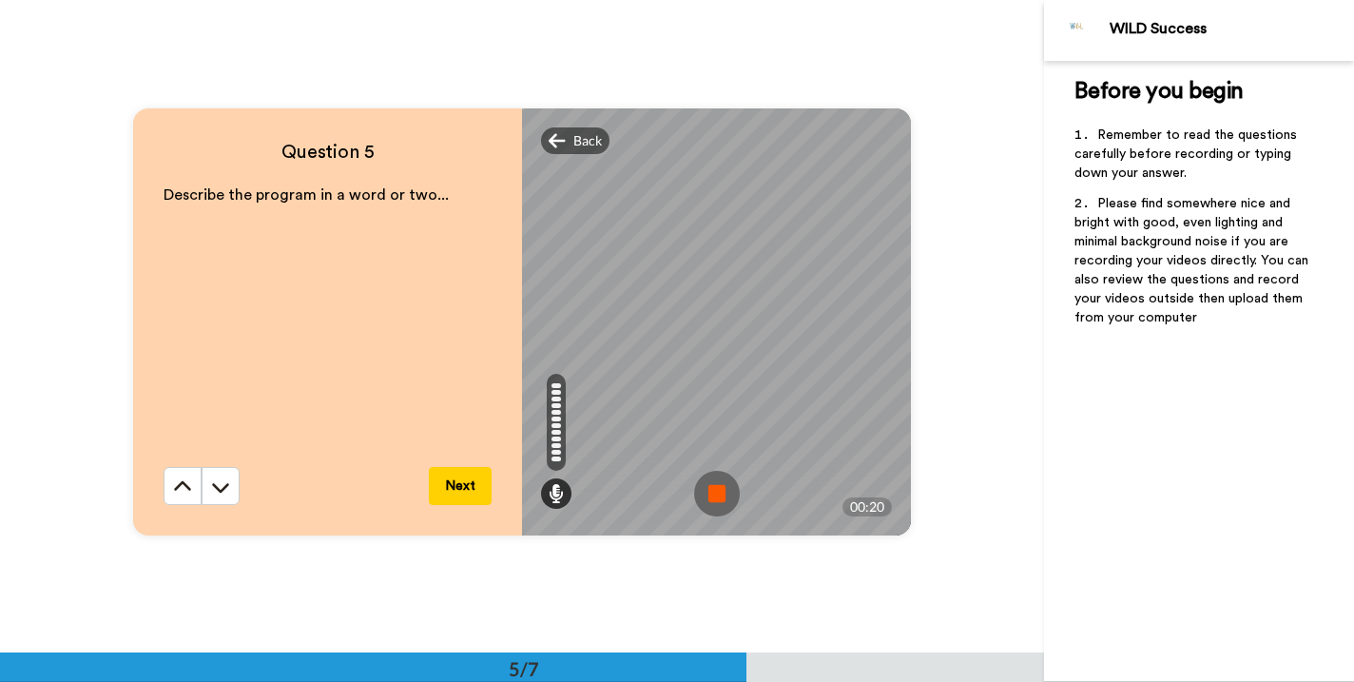
click at [714, 496] on img at bounding box center [717, 494] width 46 height 46
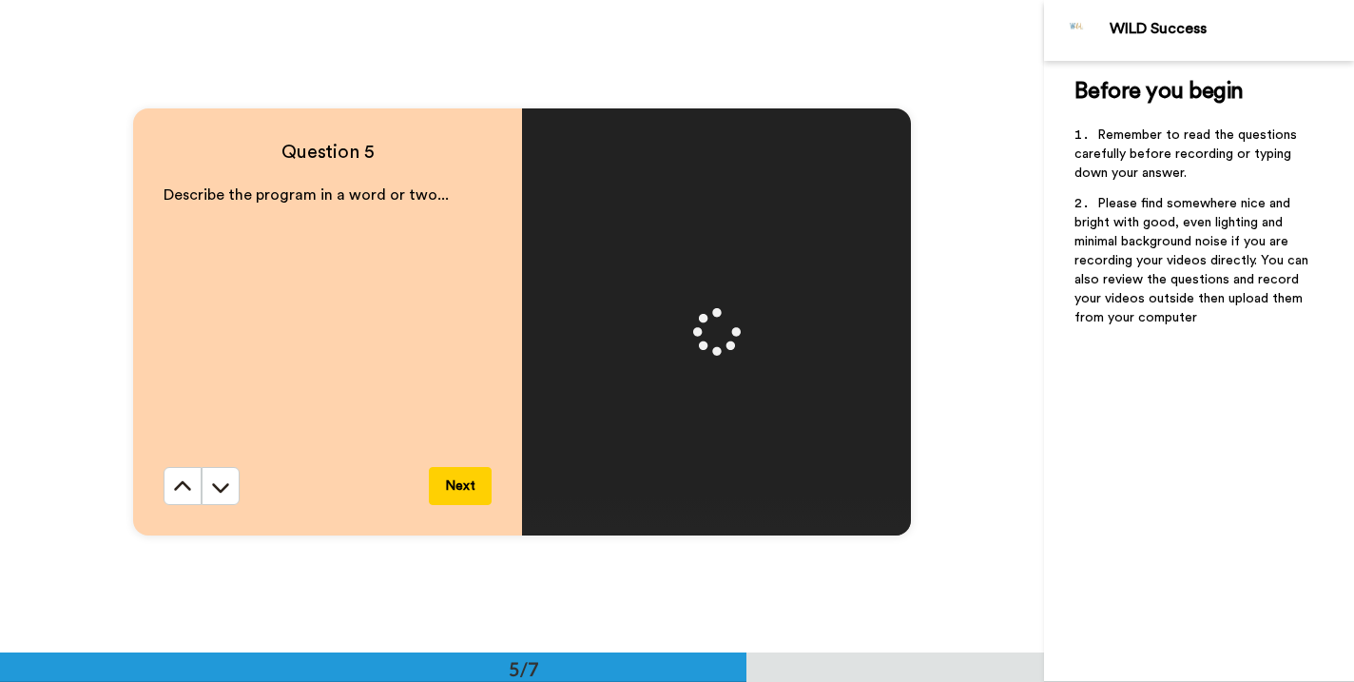
click at [462, 483] on button "Next" at bounding box center [460, 486] width 63 height 38
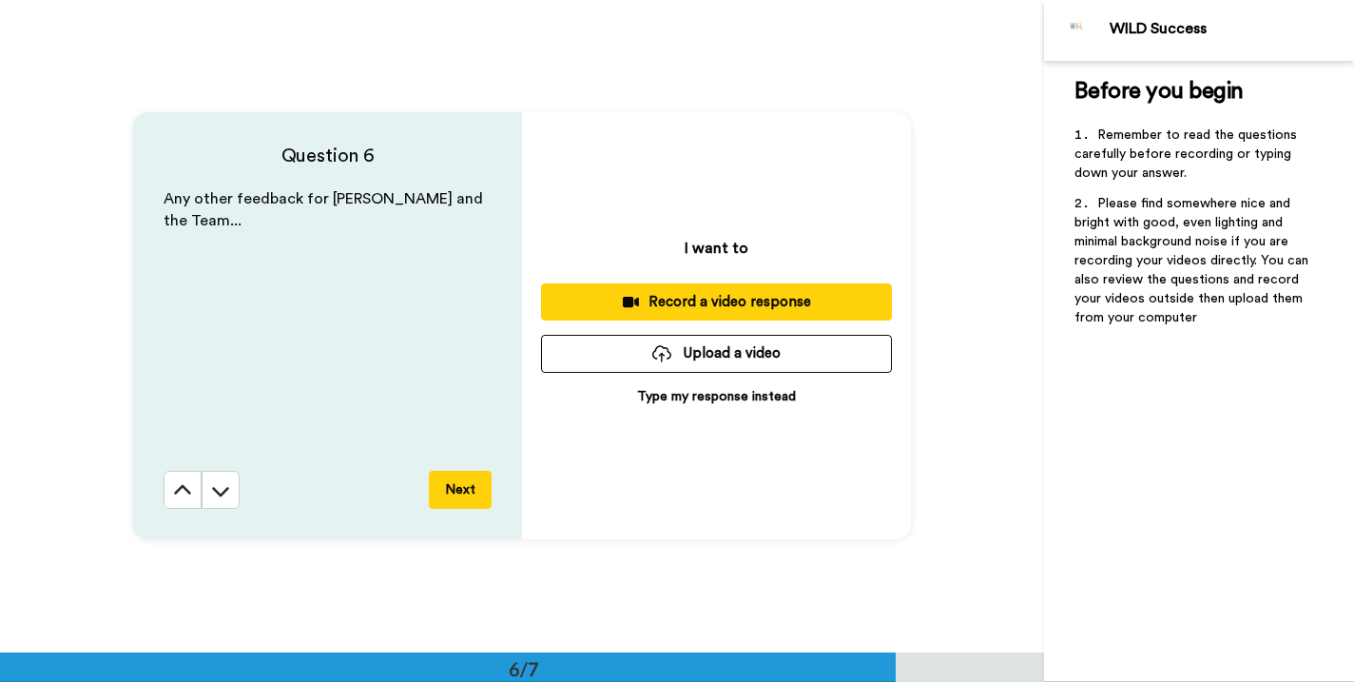
scroll to position [3264, 0]
click at [731, 306] on div "Record a video response" at bounding box center [716, 302] width 320 height 20
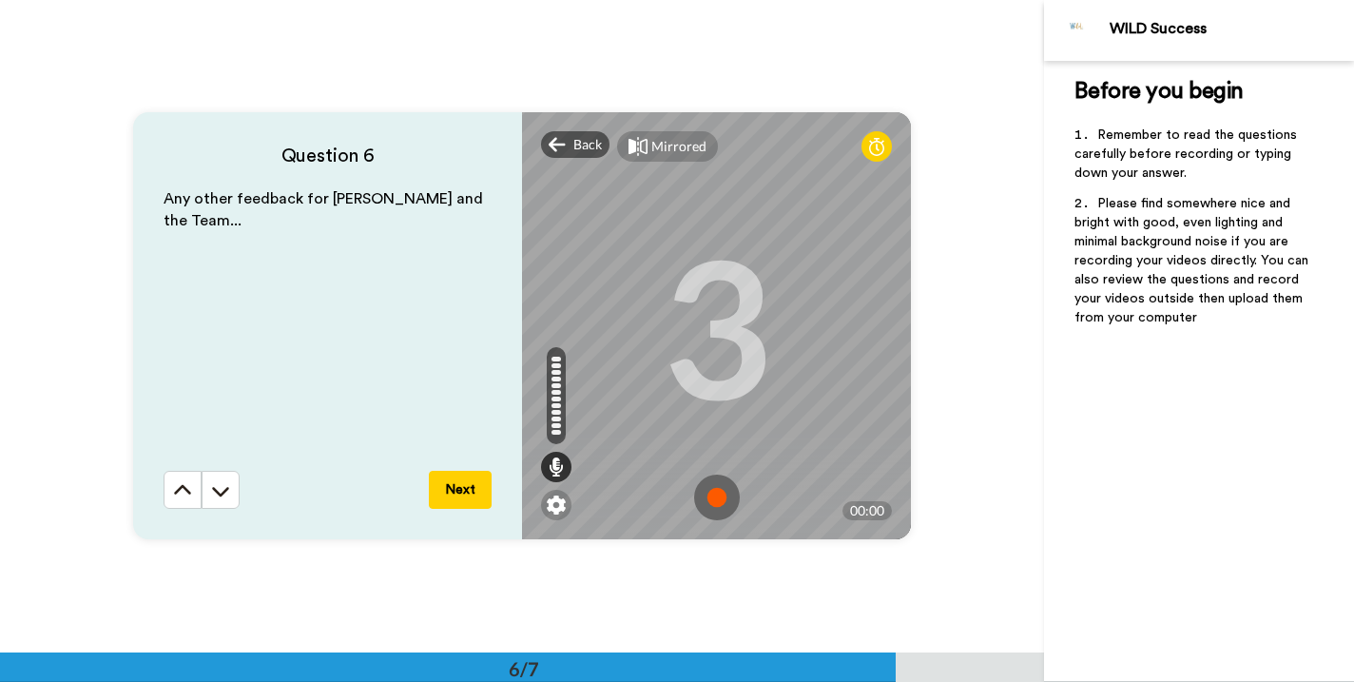
click at [709, 500] on img at bounding box center [717, 498] width 46 height 46
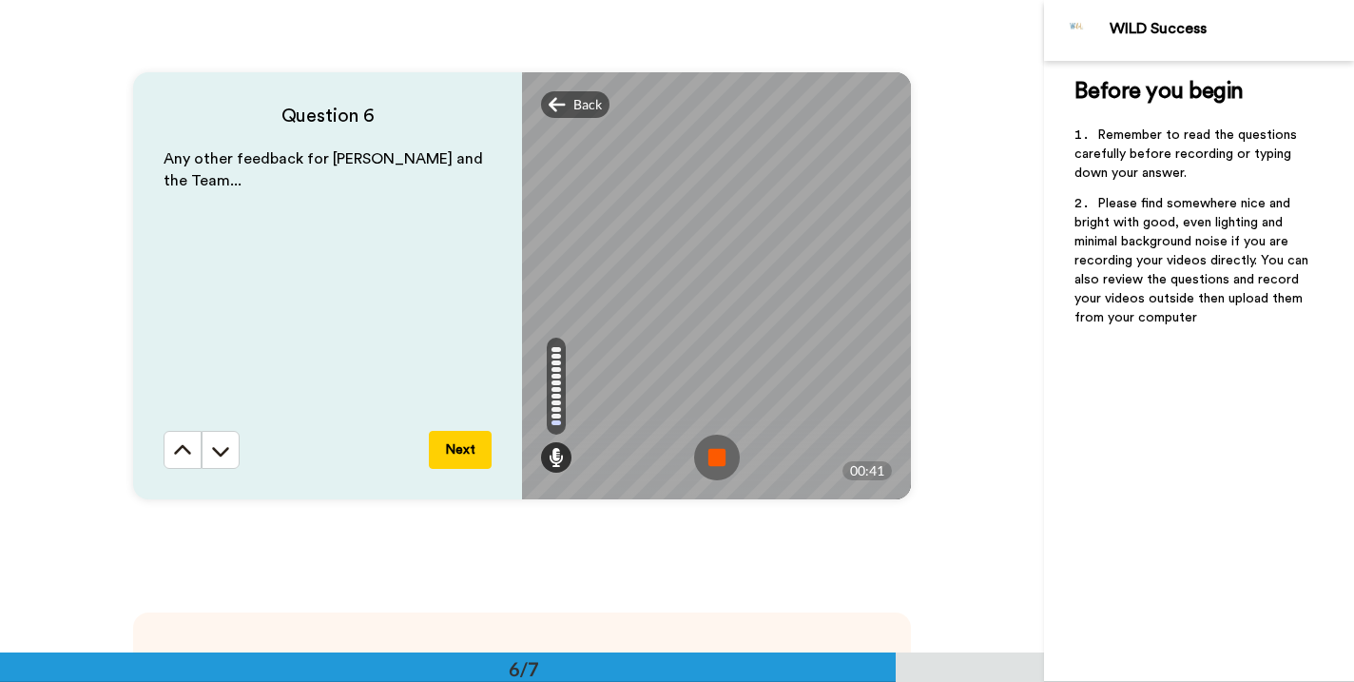
scroll to position [3313, 0]
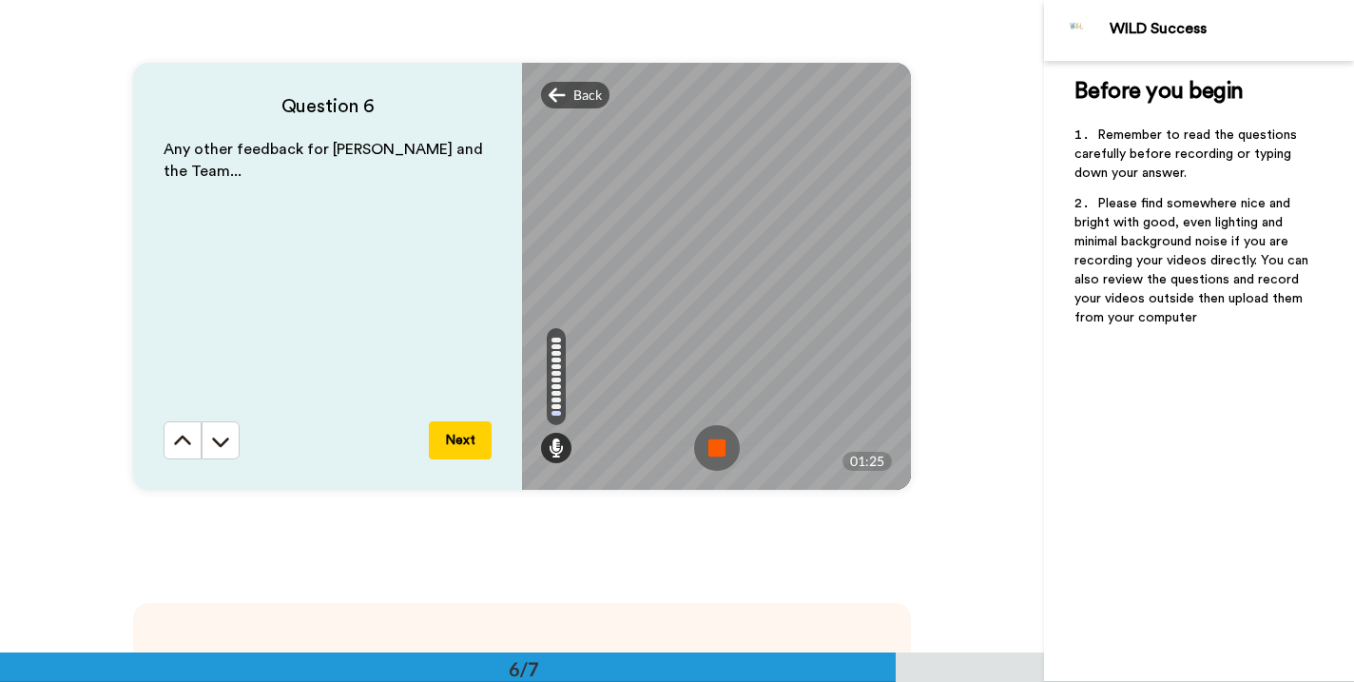
click at [713, 452] on img at bounding box center [717, 448] width 46 height 46
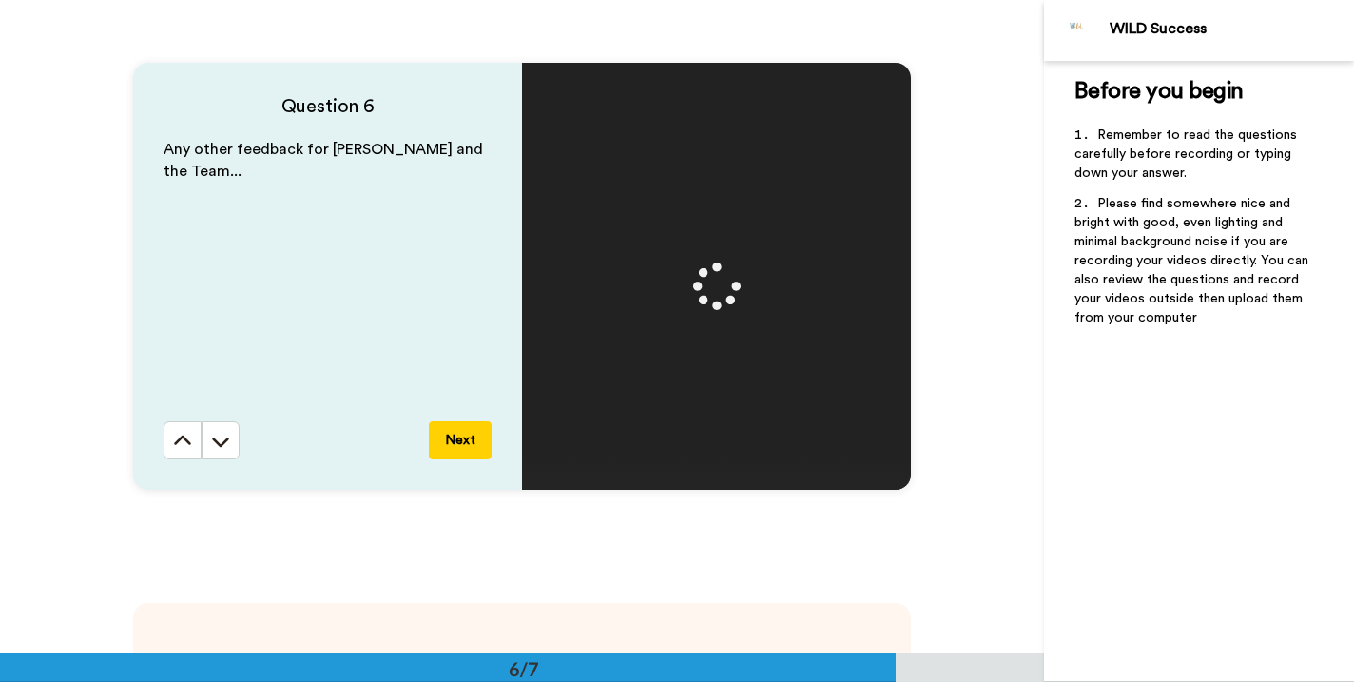
click at [448, 440] on button "Next" at bounding box center [460, 440] width 63 height 38
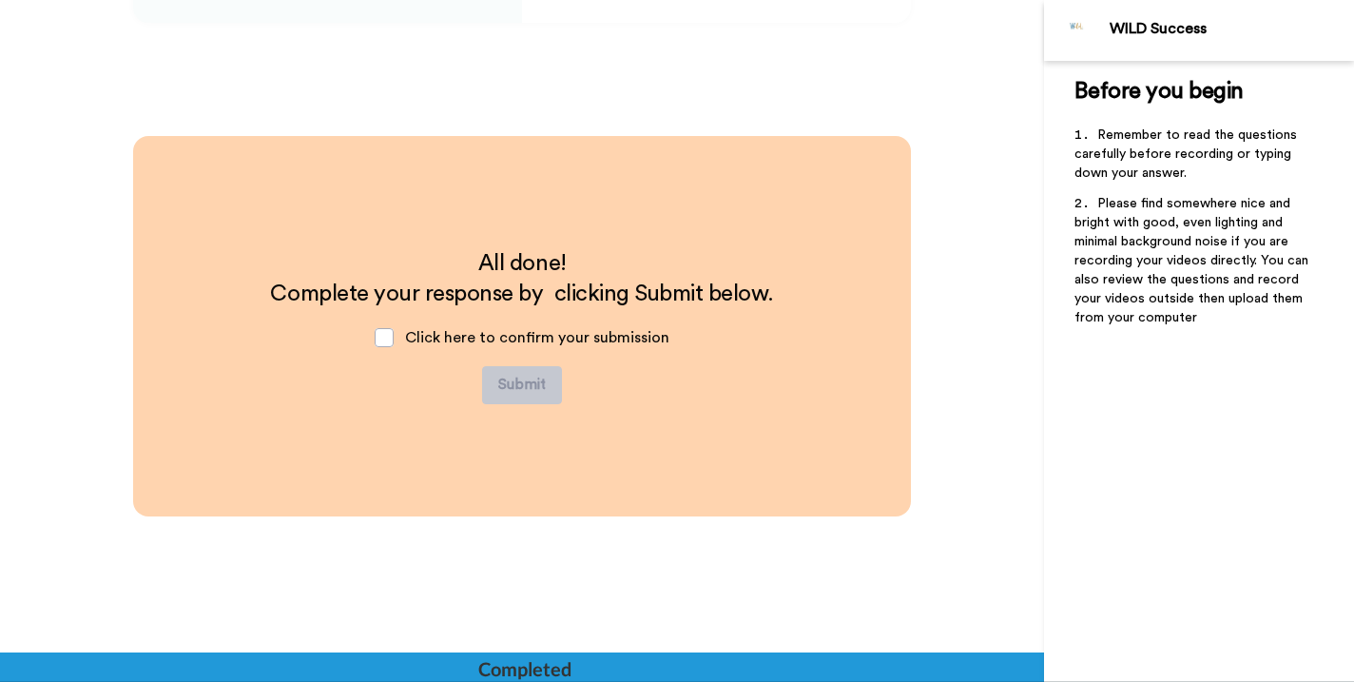
scroll to position [3781, 0]
click at [377, 335] on span at bounding box center [384, 336] width 19 height 19
click at [520, 386] on button "Submit" at bounding box center [522, 384] width 80 height 38
